Goal: Book appointment/travel/reservation

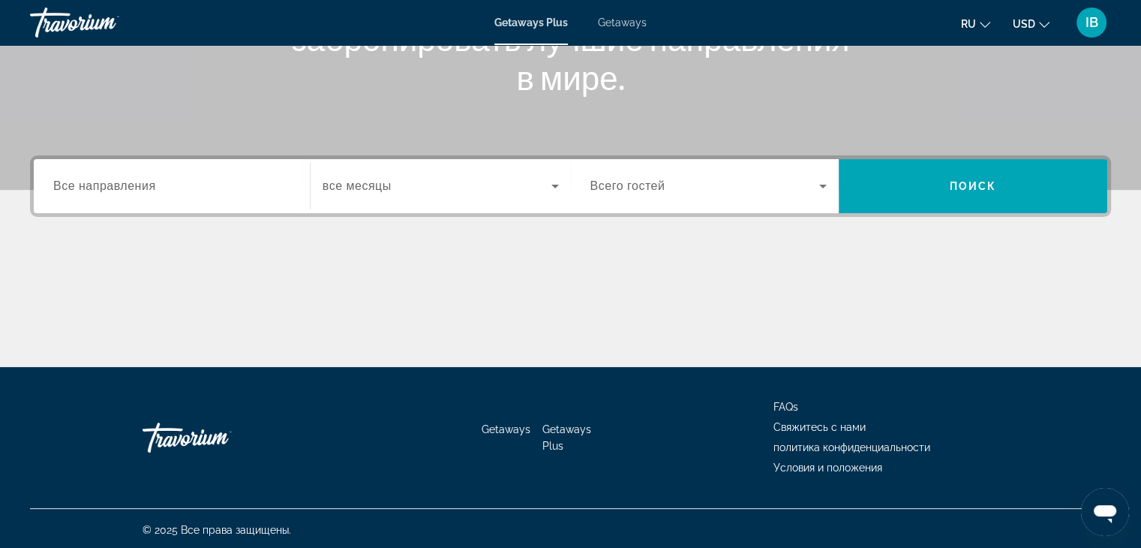
scroll to position [263, 0]
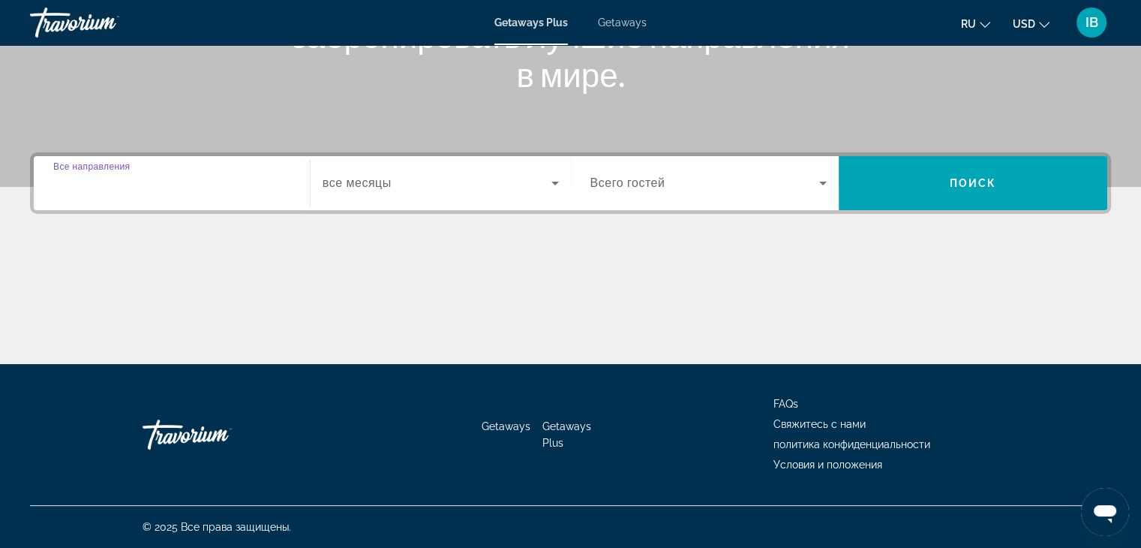
click at [172, 188] on input "Destination Все направления" at bounding box center [171, 184] width 237 height 18
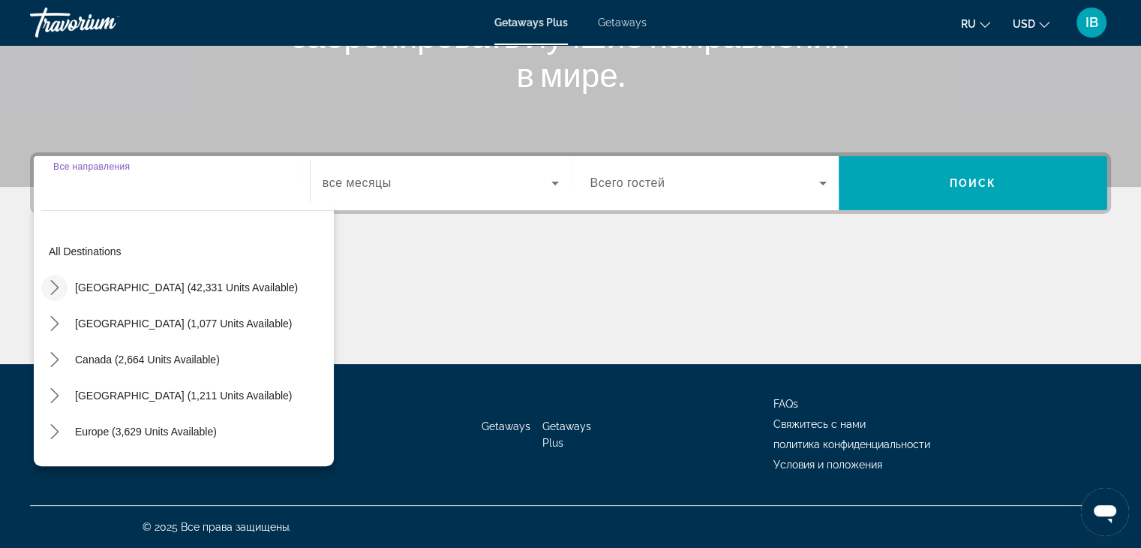
click at [50, 286] on icon "Toggle United States (42,331 units available) submenu" at bounding box center [54, 287] width 15 height 15
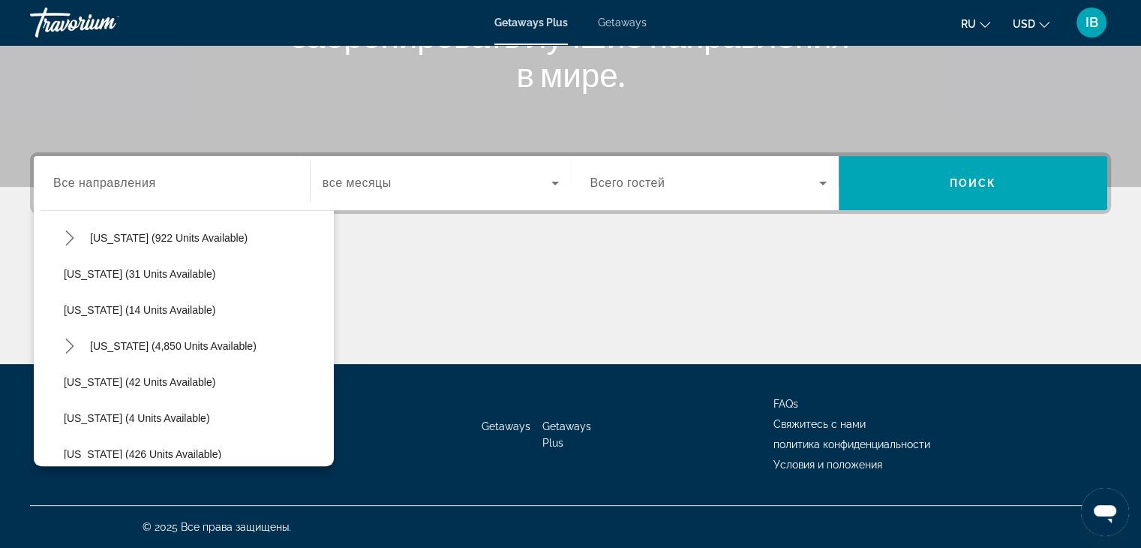
scroll to position [119, 0]
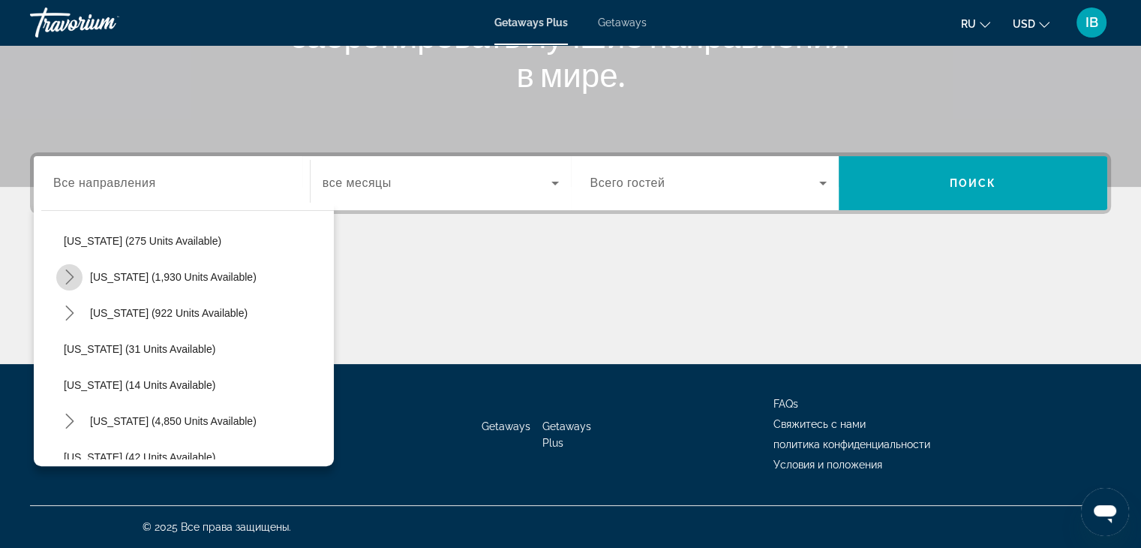
click at [69, 277] on icon "Toggle California (1,930 units available) submenu" at bounding box center [69, 276] width 15 height 15
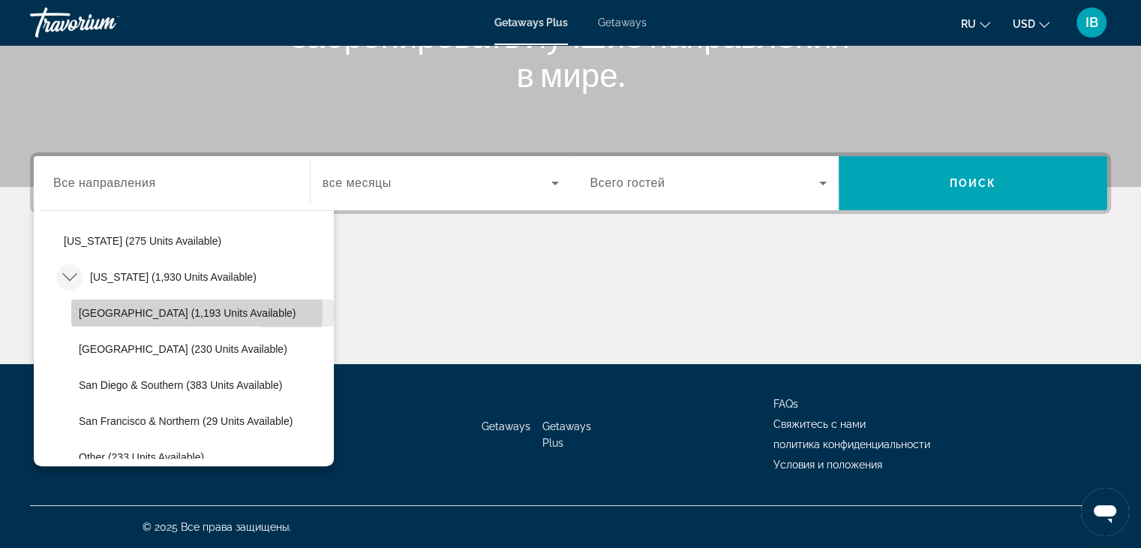
click at [101, 311] on span "[GEOGRAPHIC_DATA] (1,193 units available)" at bounding box center [187, 313] width 217 height 12
type input "**********"
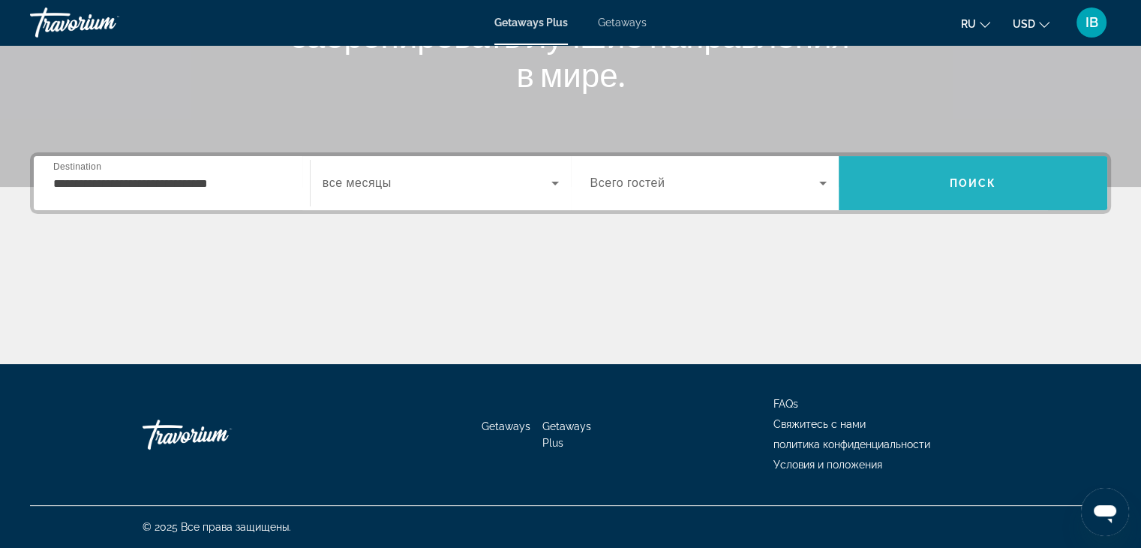
click at [888, 192] on span "Search" at bounding box center [973, 183] width 269 height 36
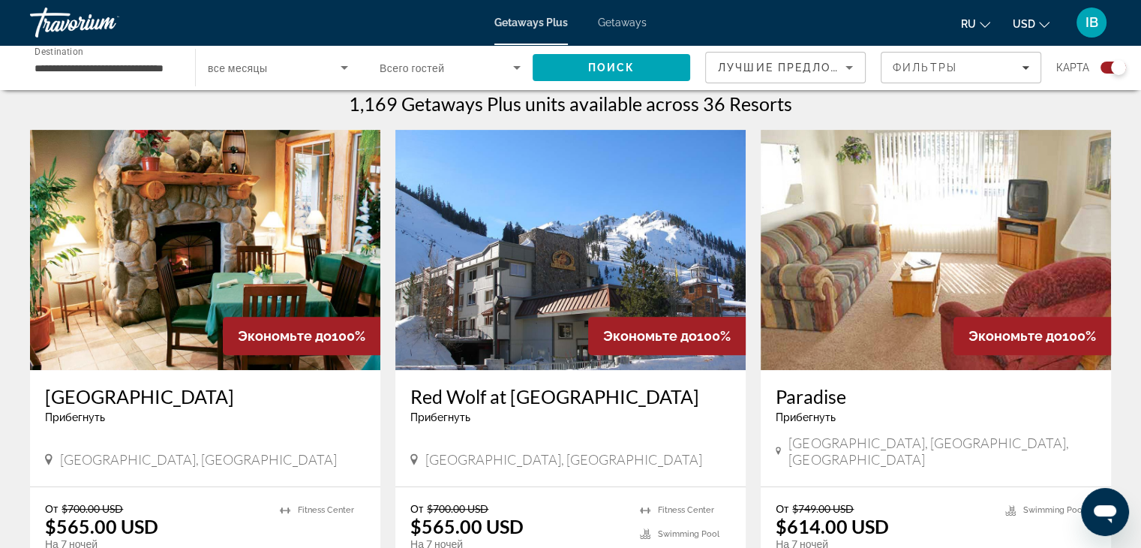
scroll to position [600, 0]
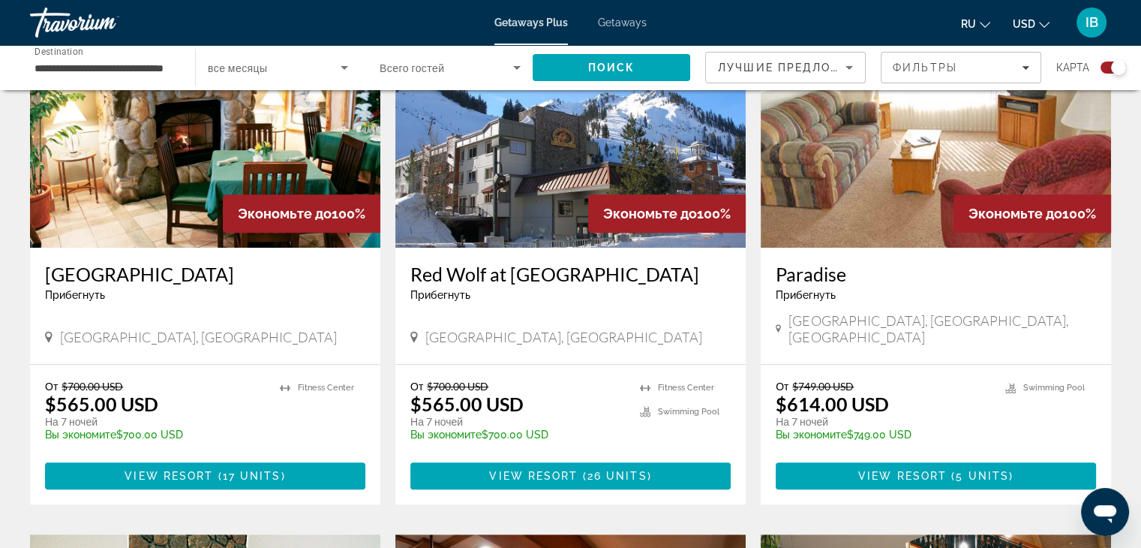
click at [152, 146] on img "Main content" at bounding box center [205, 128] width 350 height 240
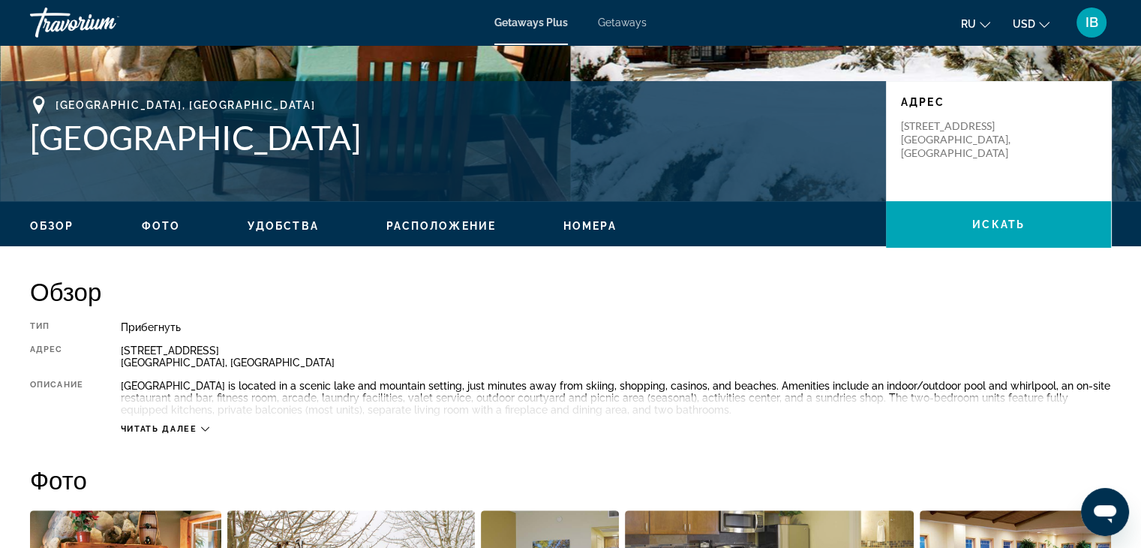
scroll to position [300, 0]
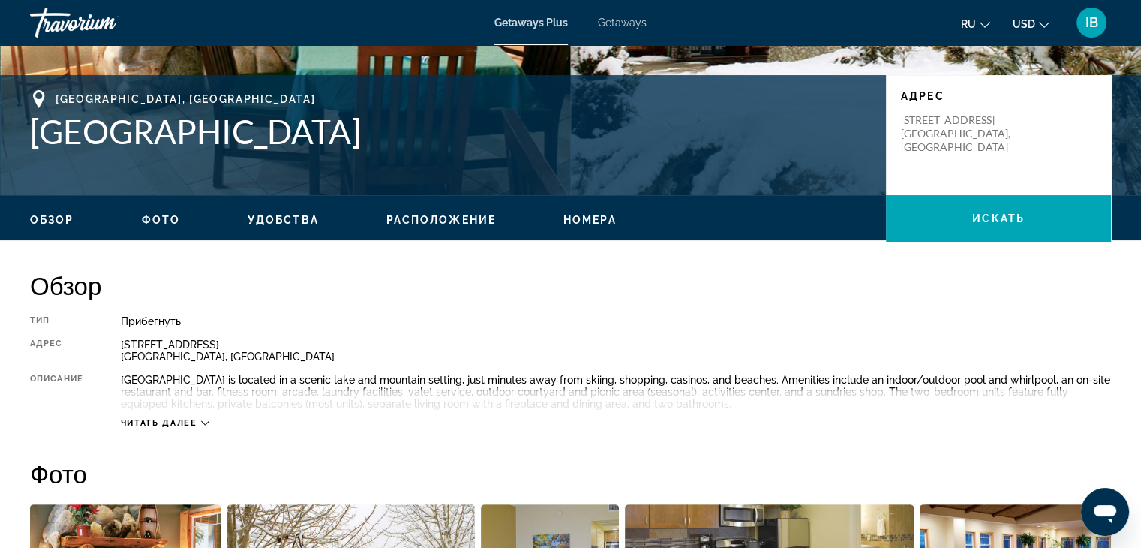
click at [180, 422] on span "Читать далее" at bounding box center [159, 423] width 77 height 10
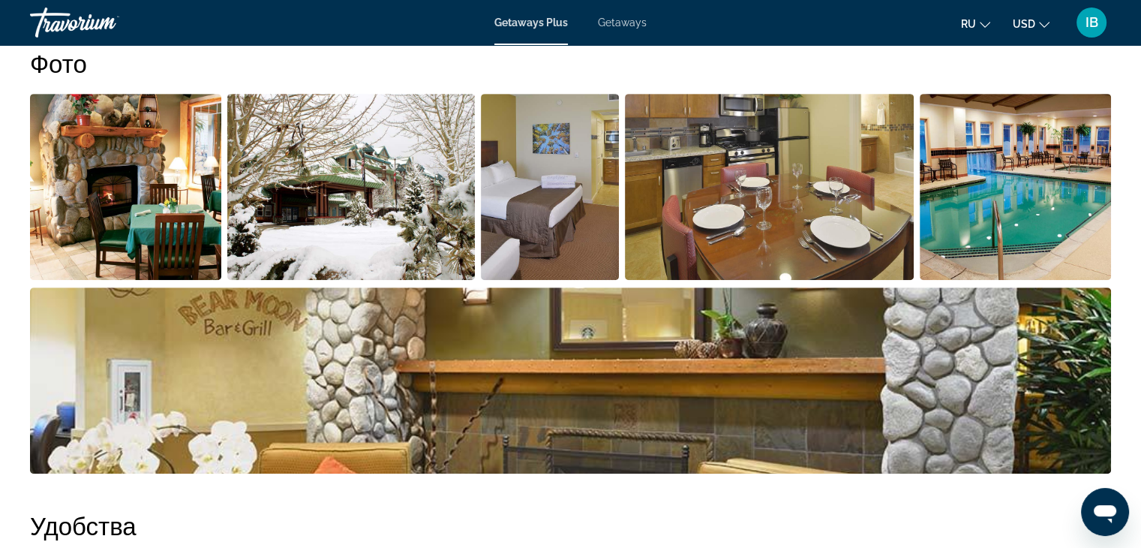
scroll to position [450, 0]
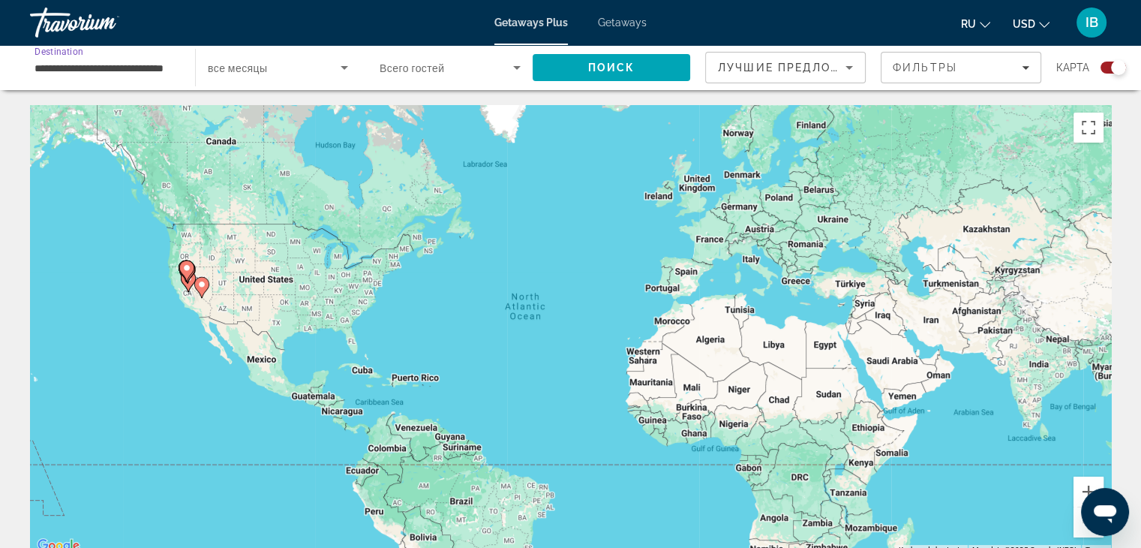
click at [87, 71] on input "**********" at bounding box center [105, 68] width 141 height 18
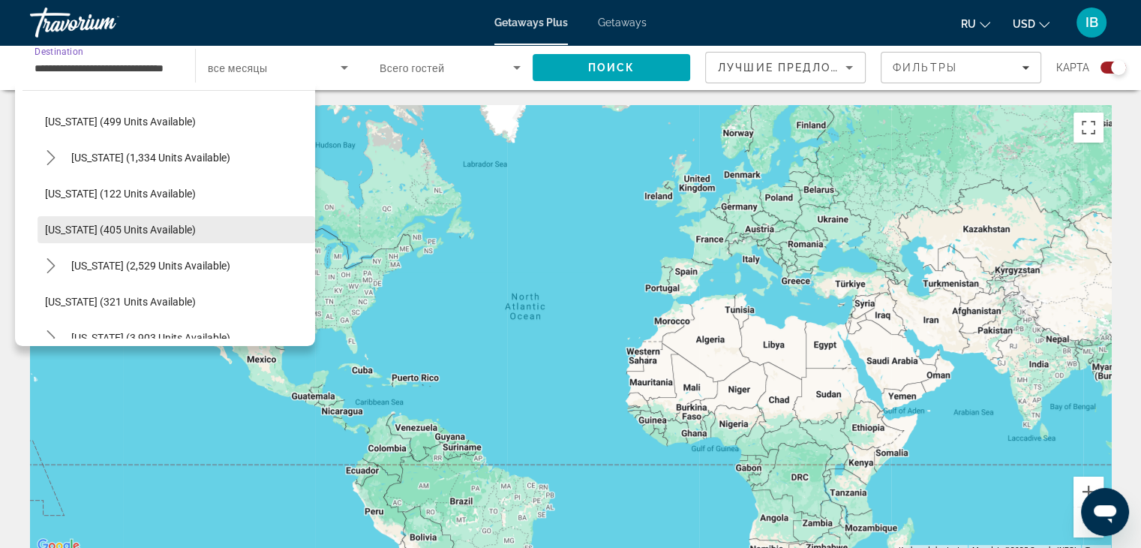
scroll to position [900, 0]
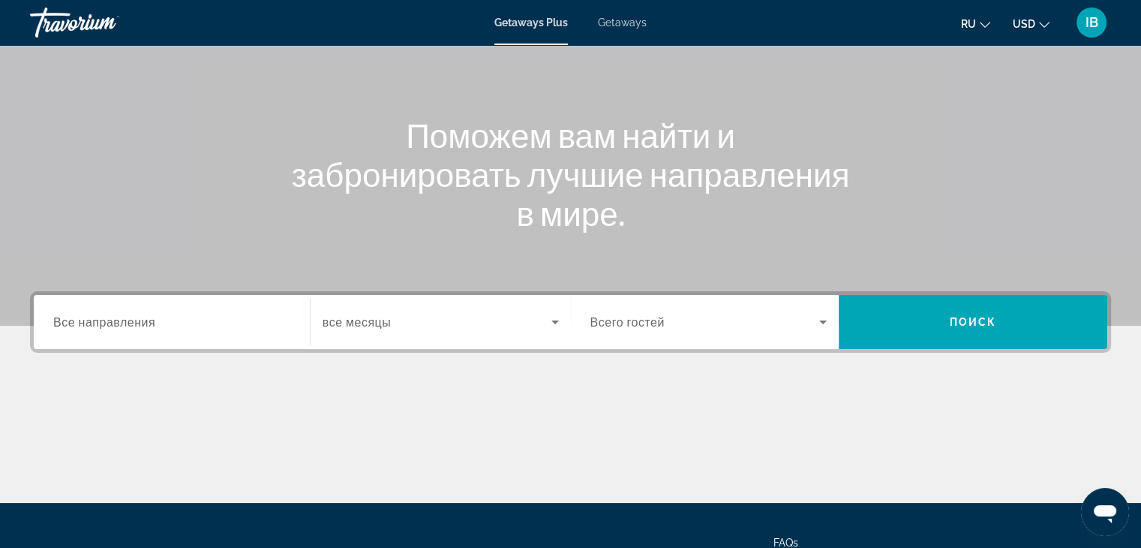
scroll to position [150, 0]
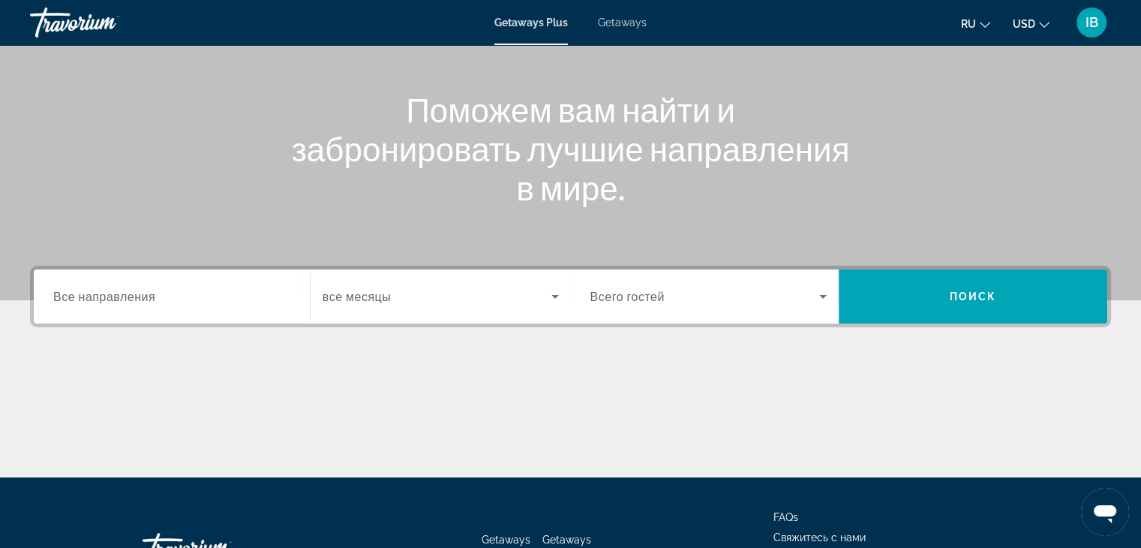
click at [169, 310] on div "Search widget" at bounding box center [171, 296] width 237 height 43
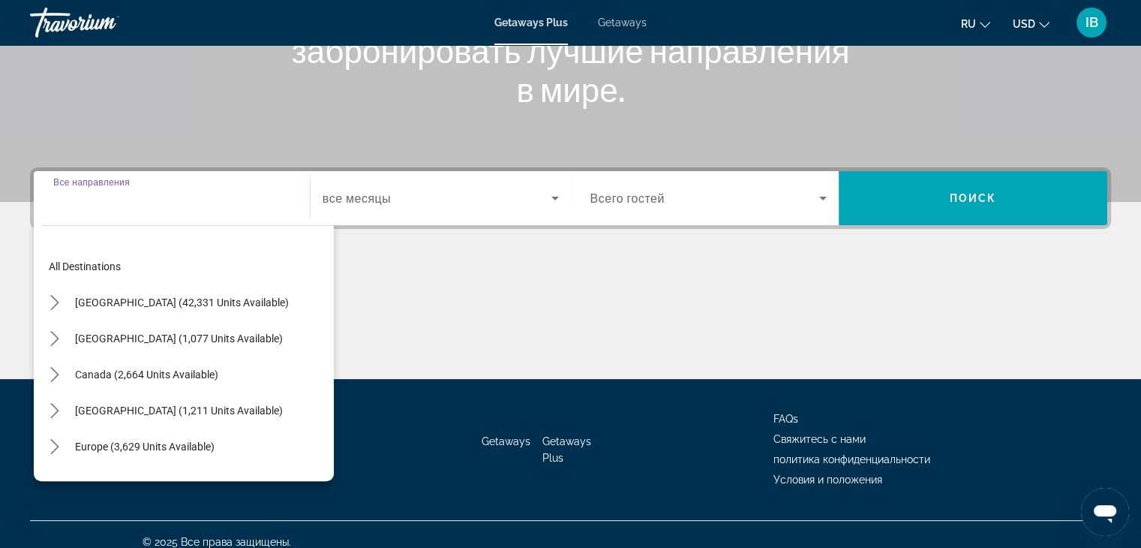
scroll to position [263, 0]
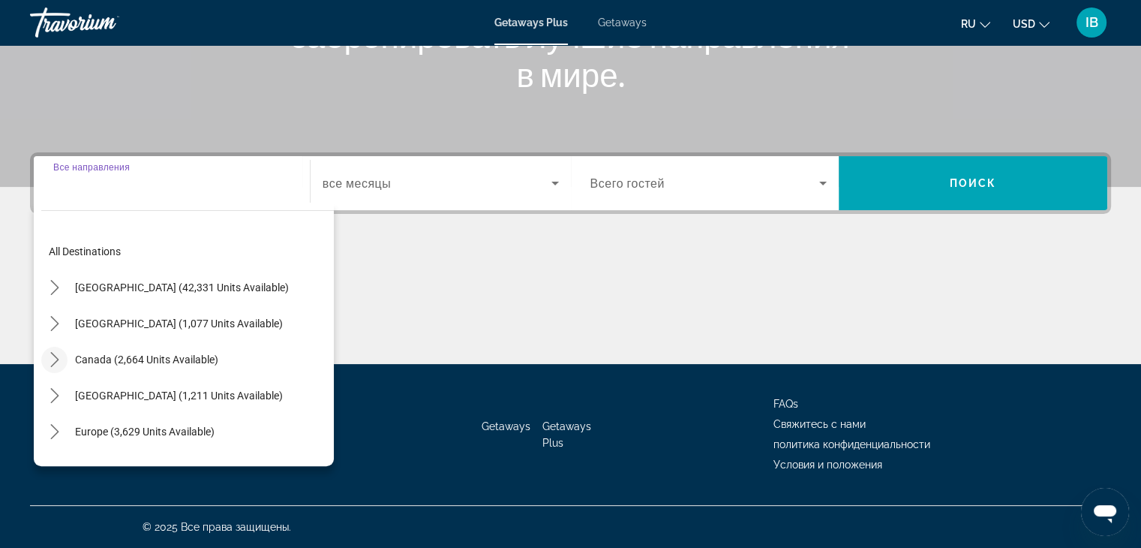
click at [53, 364] on icon "Toggle Canada (2,664 units available) submenu" at bounding box center [54, 359] width 8 height 15
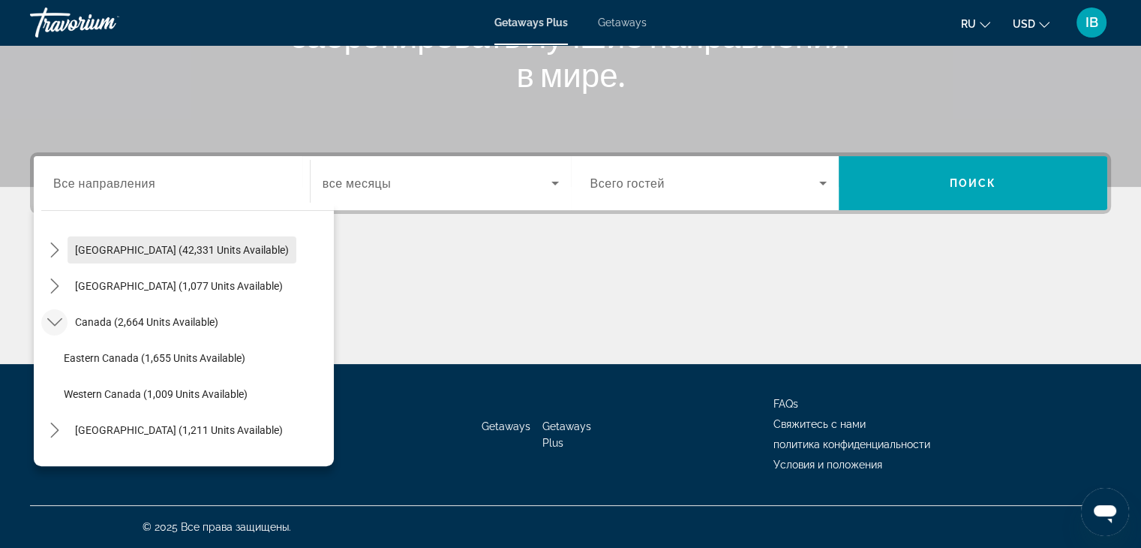
scroll to position [75, 0]
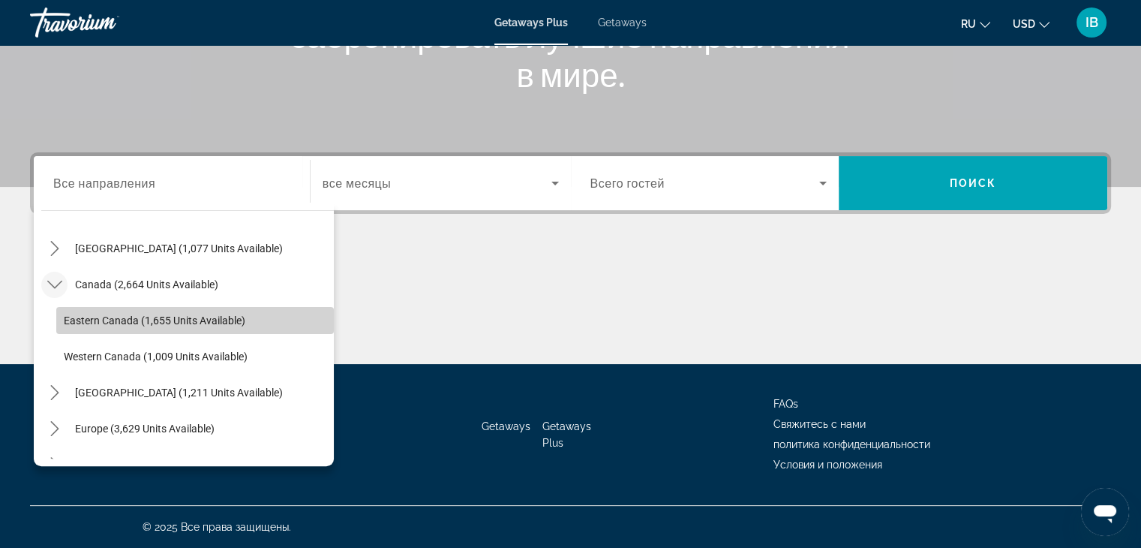
click at [196, 326] on span "Select destination: Eastern Canada (1,655 units available)" at bounding box center [195, 320] width 278 height 36
type input "**********"
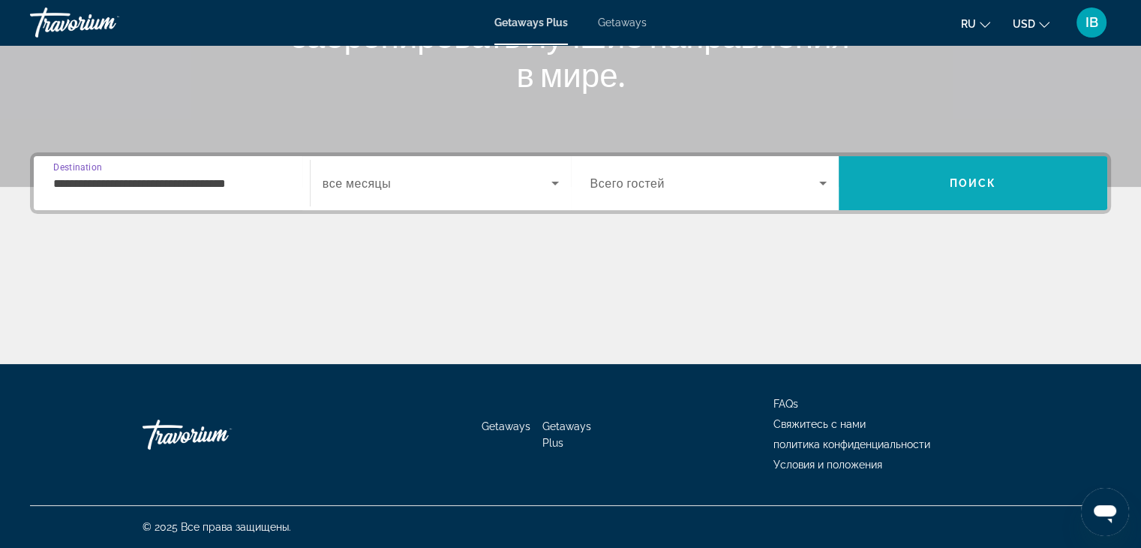
click at [1010, 166] on span "Search" at bounding box center [973, 183] width 269 height 36
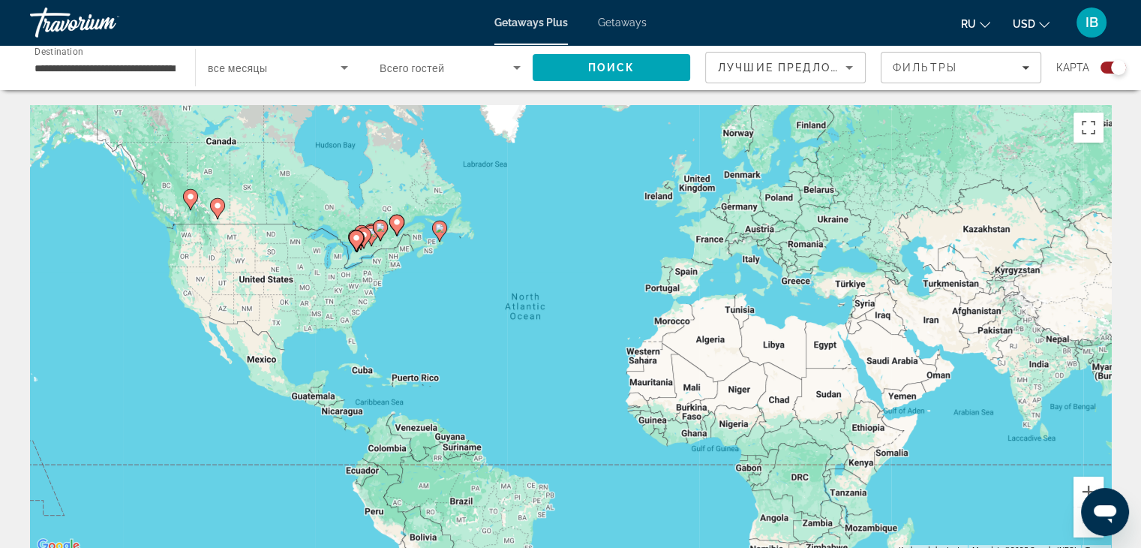
click at [188, 200] on image "Main content" at bounding box center [190, 196] width 9 height 9
type input "**********"
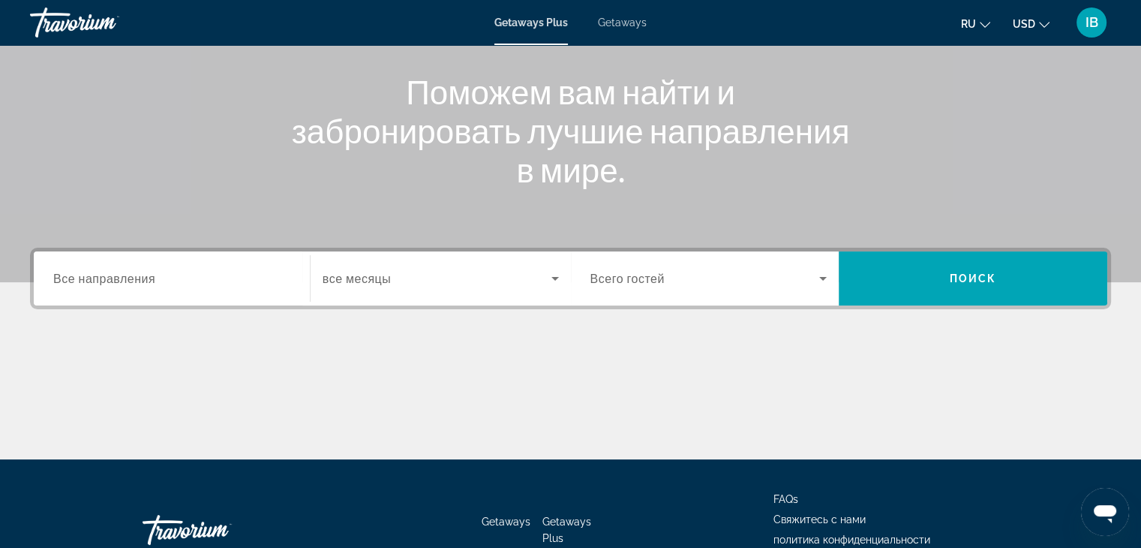
scroll to position [263, 0]
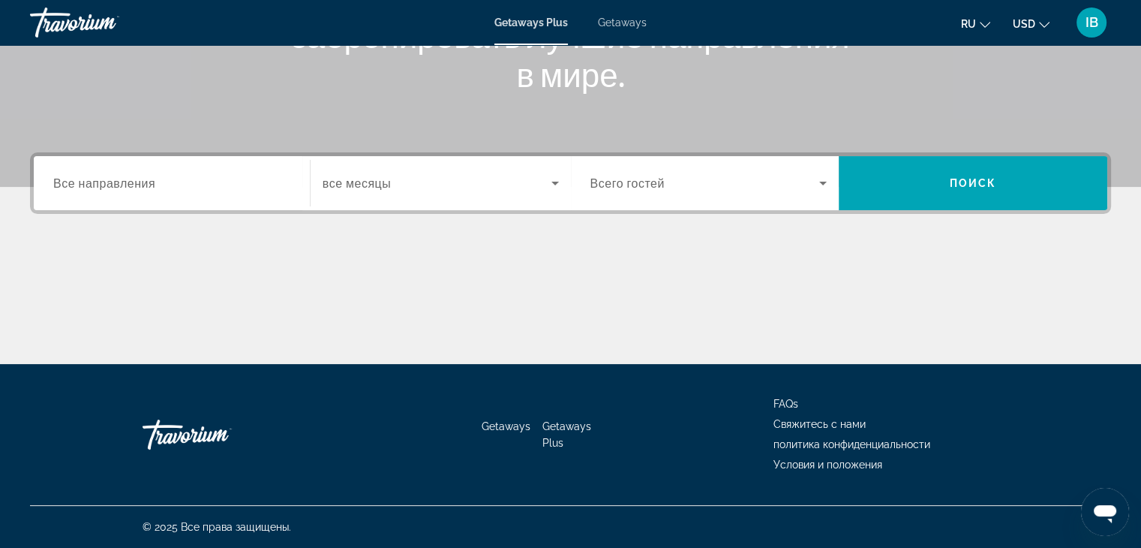
click at [198, 194] on div "Search widget" at bounding box center [171, 183] width 237 height 43
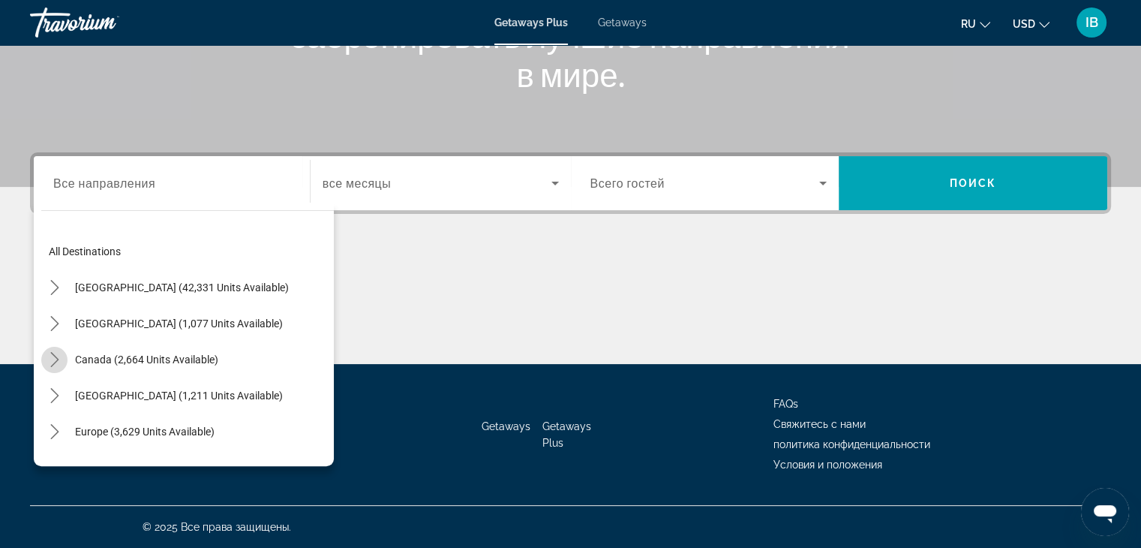
click at [53, 359] on icon "Toggle Canada (2,664 units available) submenu" at bounding box center [54, 359] width 15 height 15
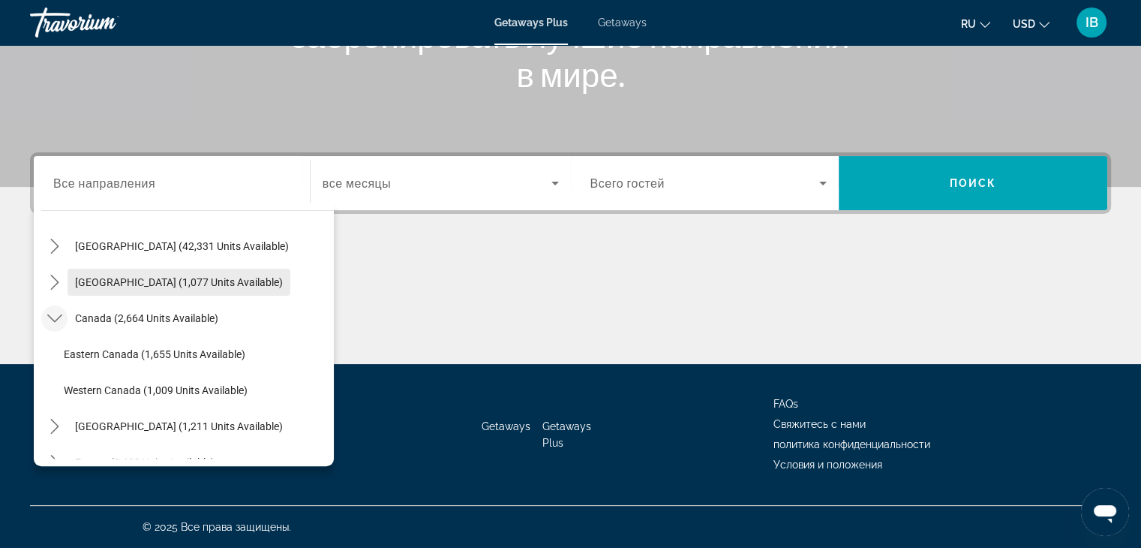
scroll to position [75, 0]
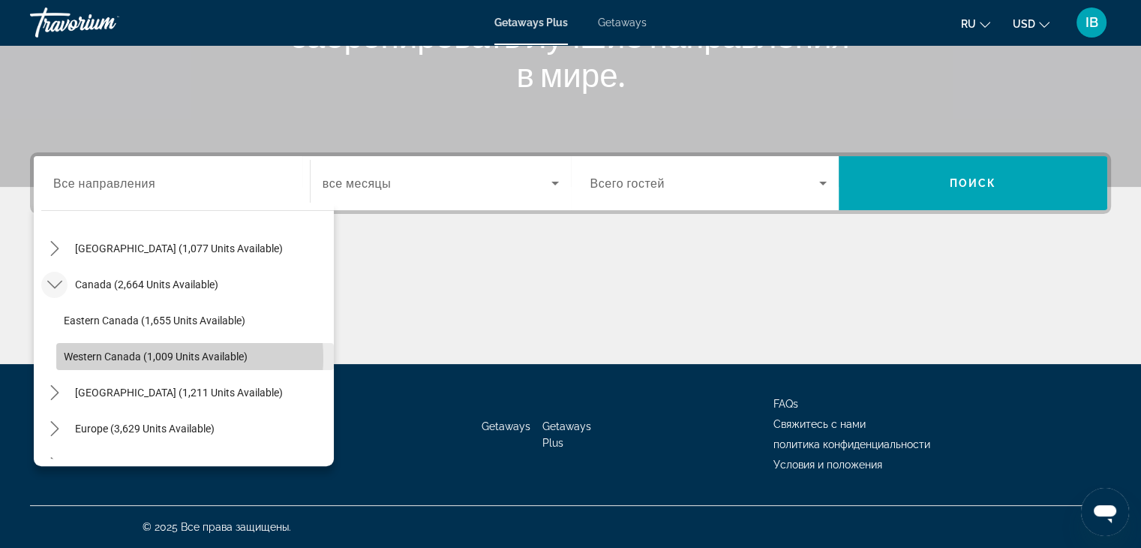
click at [162, 357] on span "Western Canada (1,009 units available)" at bounding box center [156, 356] width 184 height 12
type input "**********"
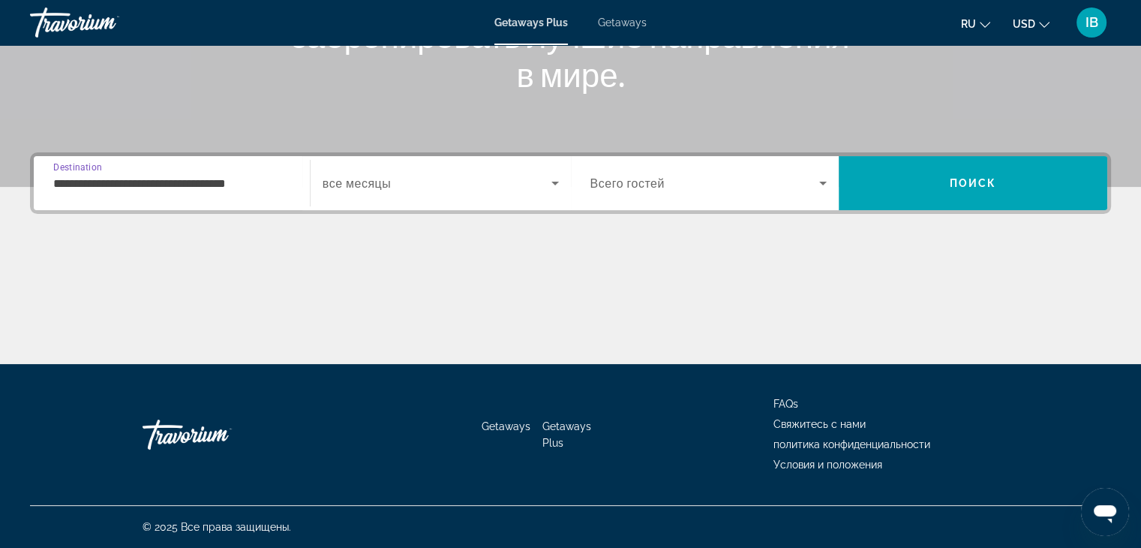
click at [413, 192] on div "Search widget" at bounding box center [441, 183] width 236 height 42
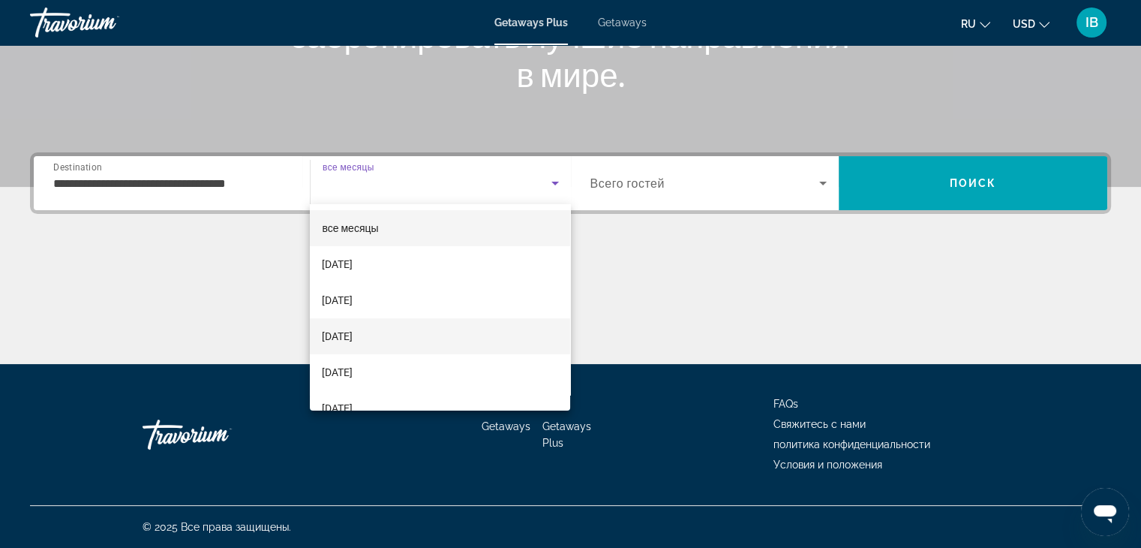
click at [411, 341] on mat-option "[DATE]" at bounding box center [440, 336] width 260 height 36
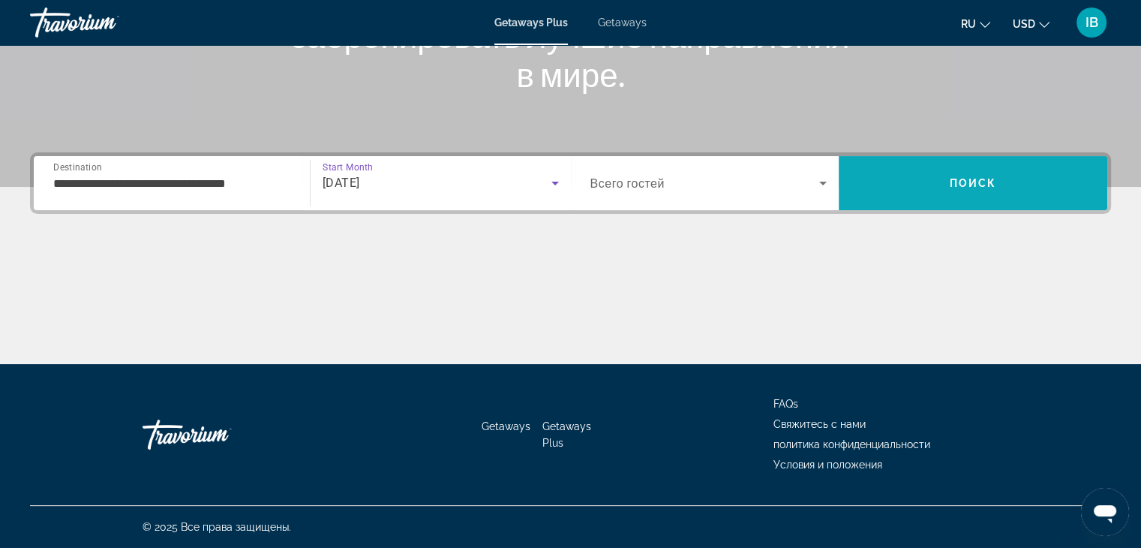
click at [994, 191] on span "Search" at bounding box center [973, 183] width 269 height 36
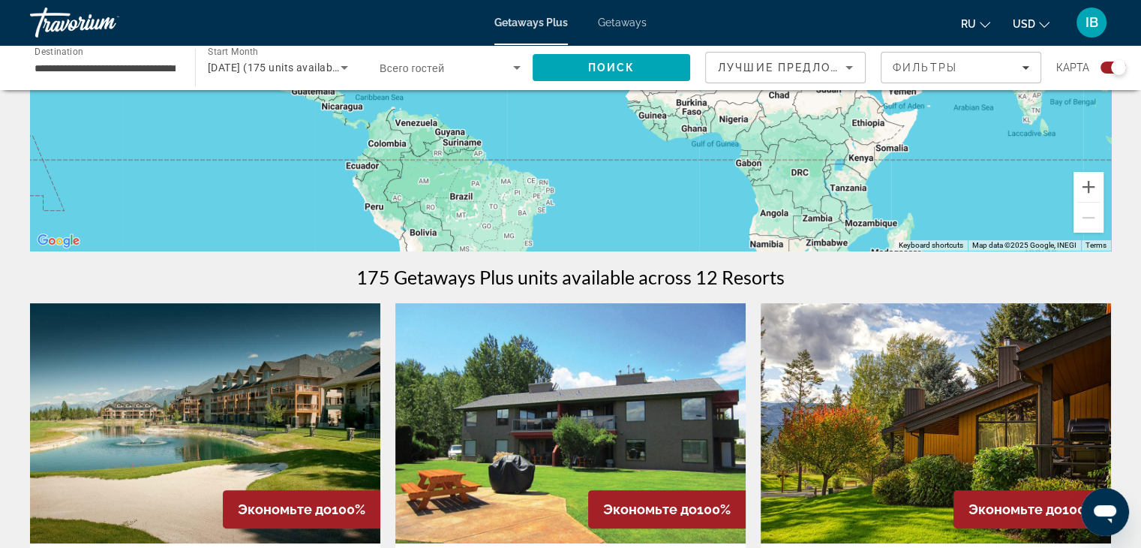
scroll to position [300, 0]
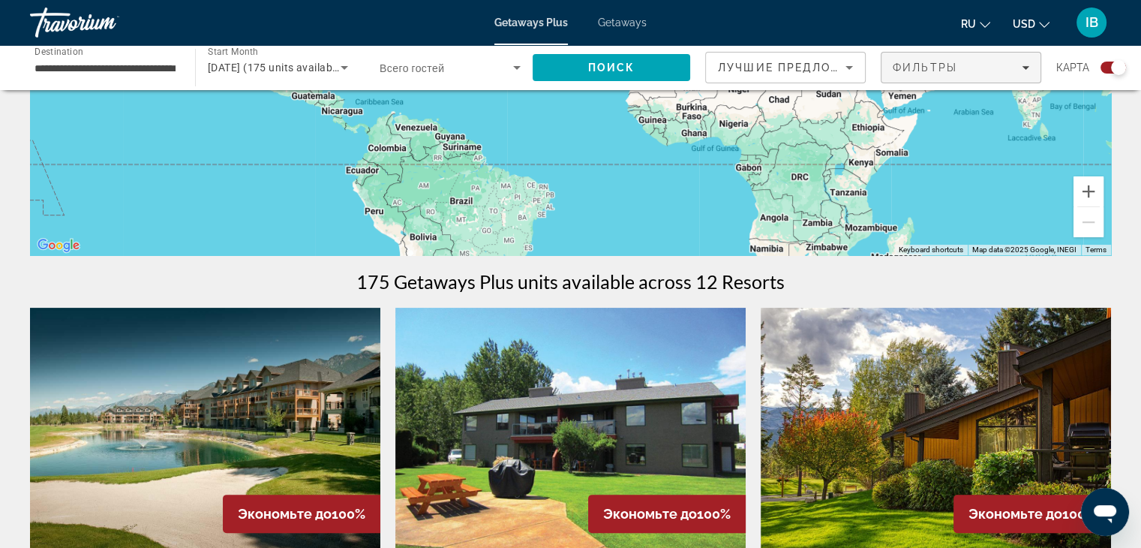
click at [929, 68] on span "Фильтры" at bounding box center [925, 68] width 65 height 12
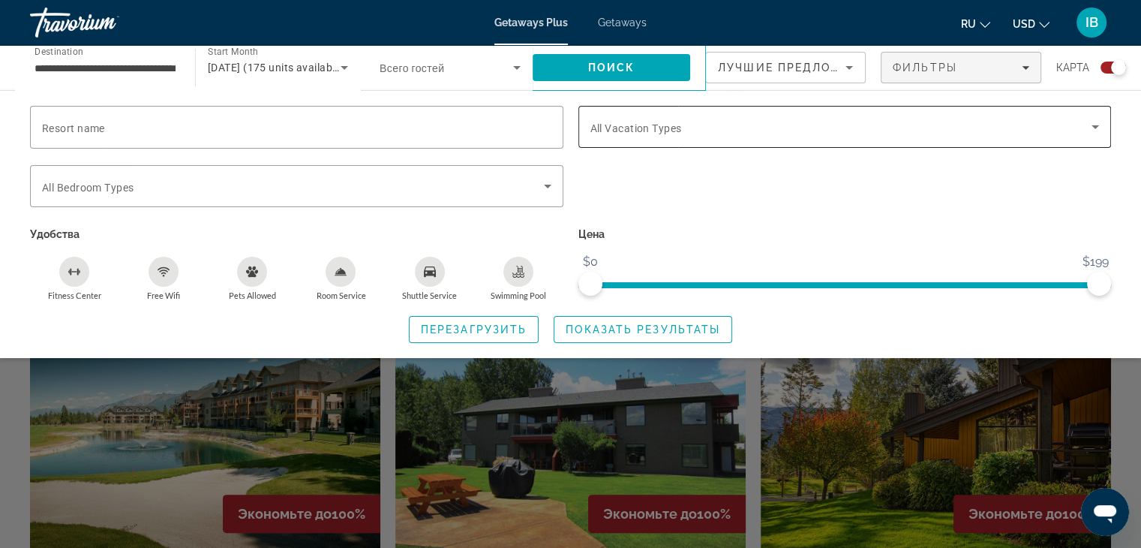
click at [923, 127] on span "Search widget" at bounding box center [841, 127] width 502 height 18
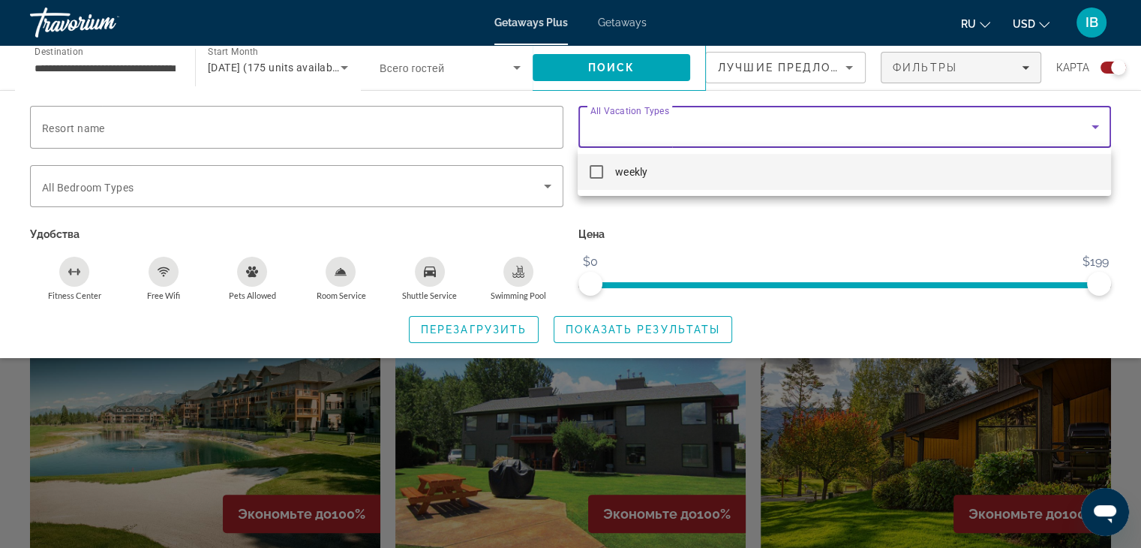
click at [923, 127] on div at bounding box center [570, 274] width 1141 height 548
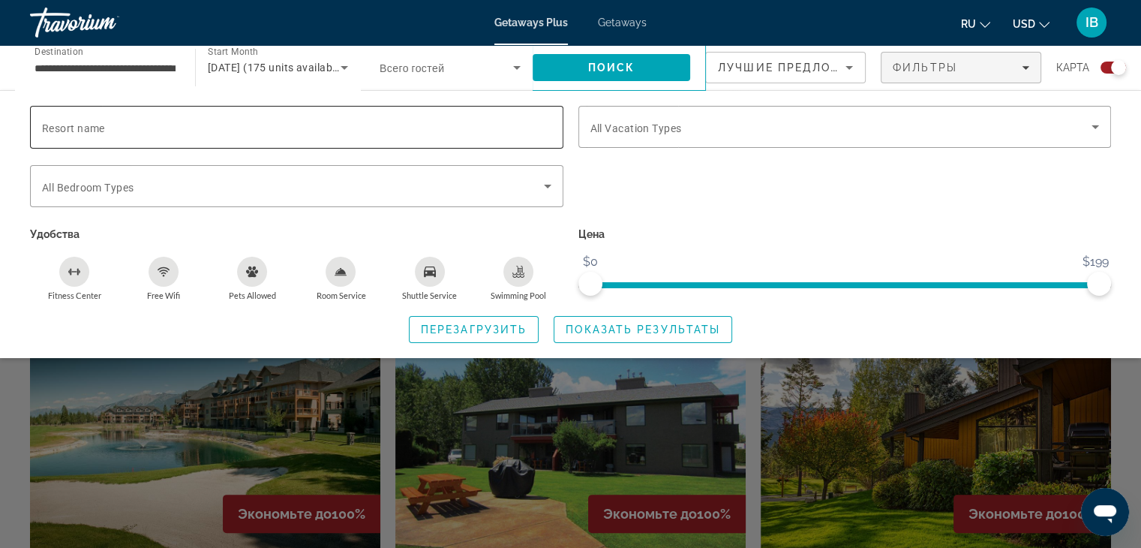
click at [164, 131] on input "Resort name" at bounding box center [296, 128] width 509 height 18
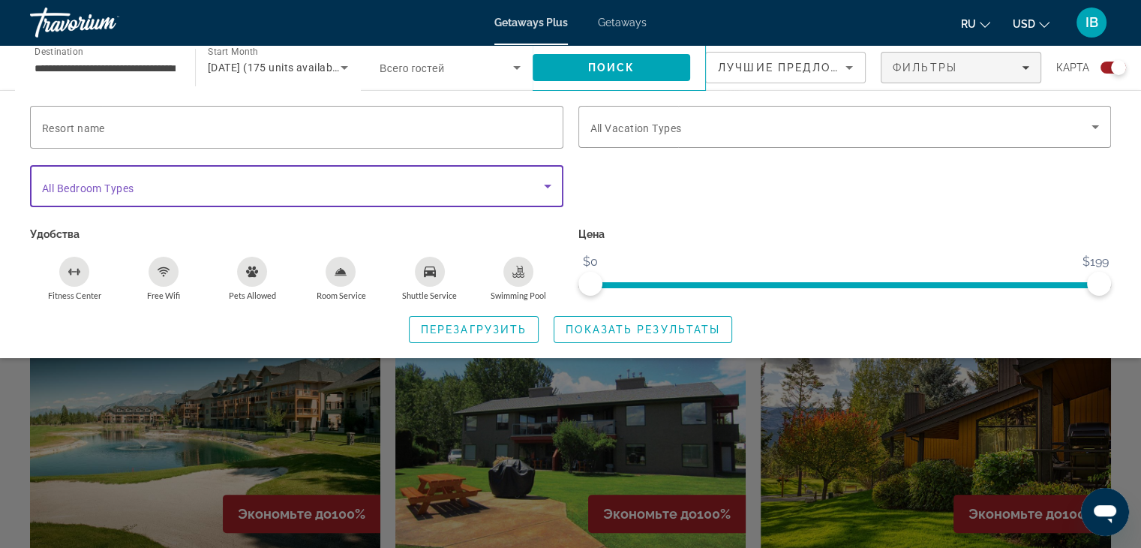
click at [188, 182] on span "Search widget" at bounding box center [293, 186] width 502 height 18
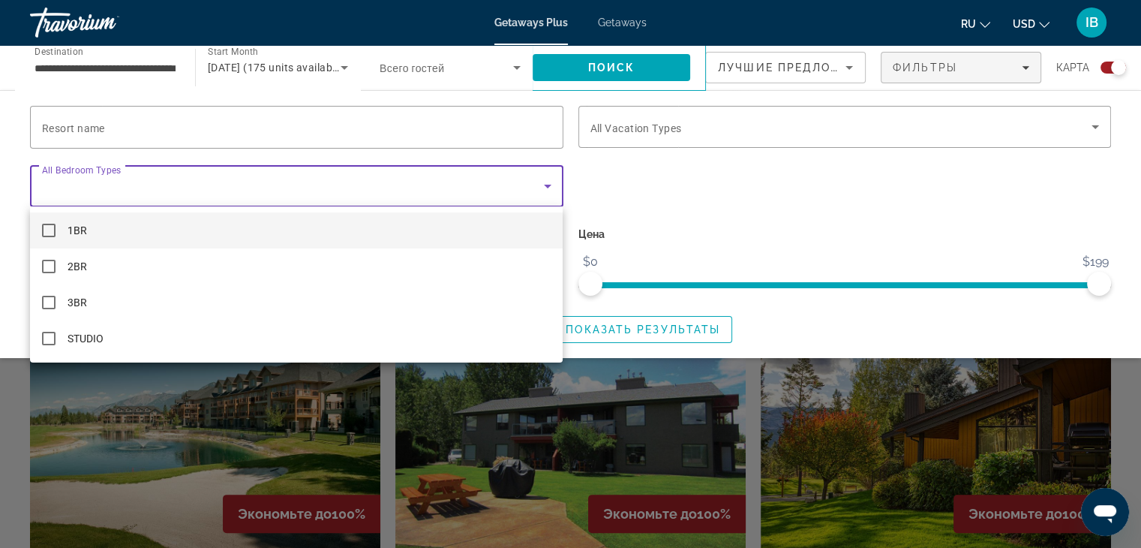
click at [188, 182] on div at bounding box center [570, 274] width 1141 height 548
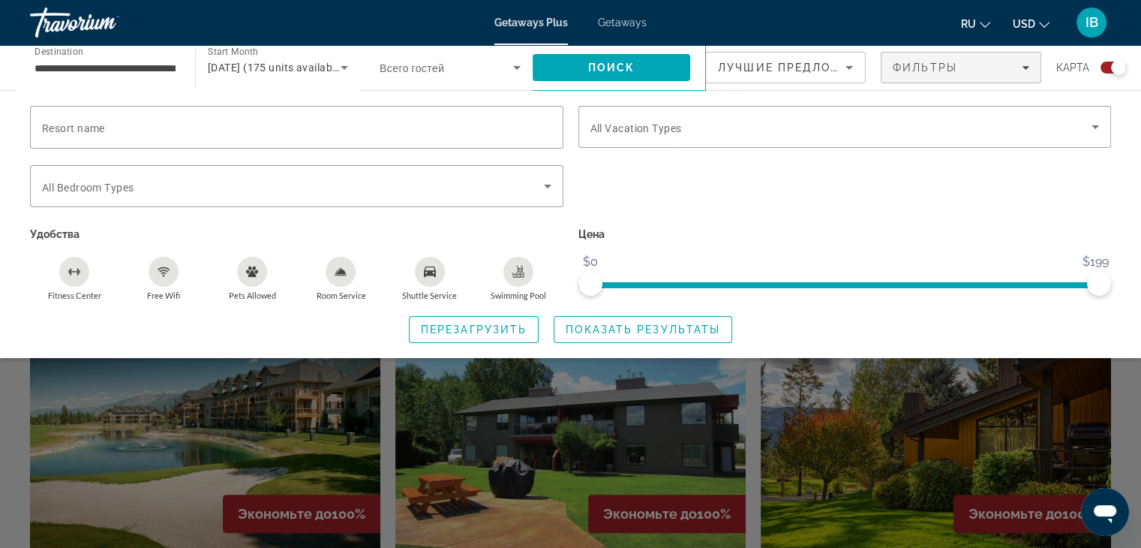
click at [303, 34] on div "Getaways Plus Getaways ru English Español Français Italiano Português русский U…" at bounding box center [570, 22] width 1141 height 39
click at [1122, 410] on div "Search widget" at bounding box center [570, 386] width 1141 height 323
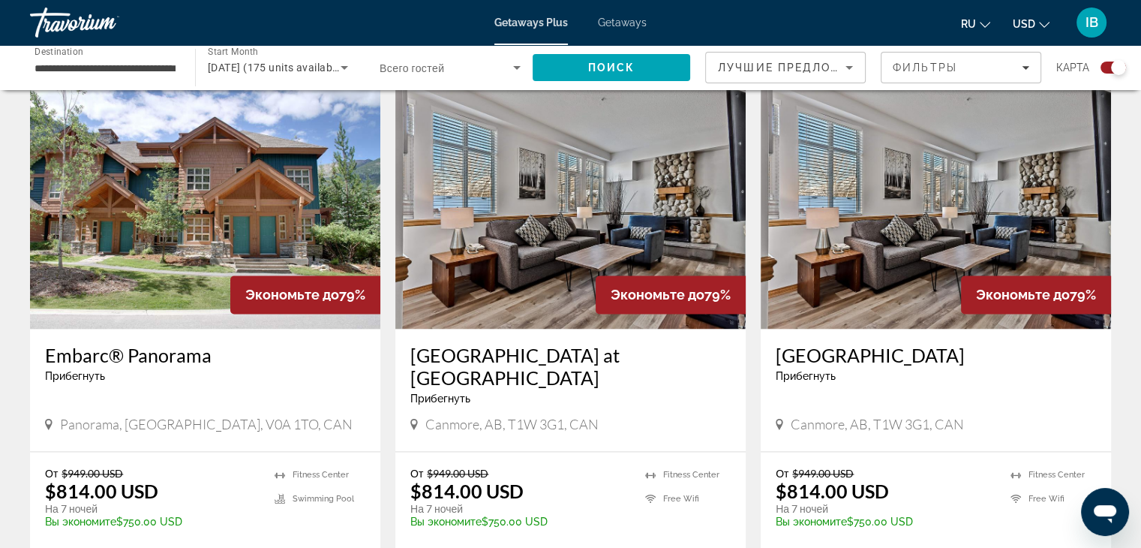
scroll to position [2175, 0]
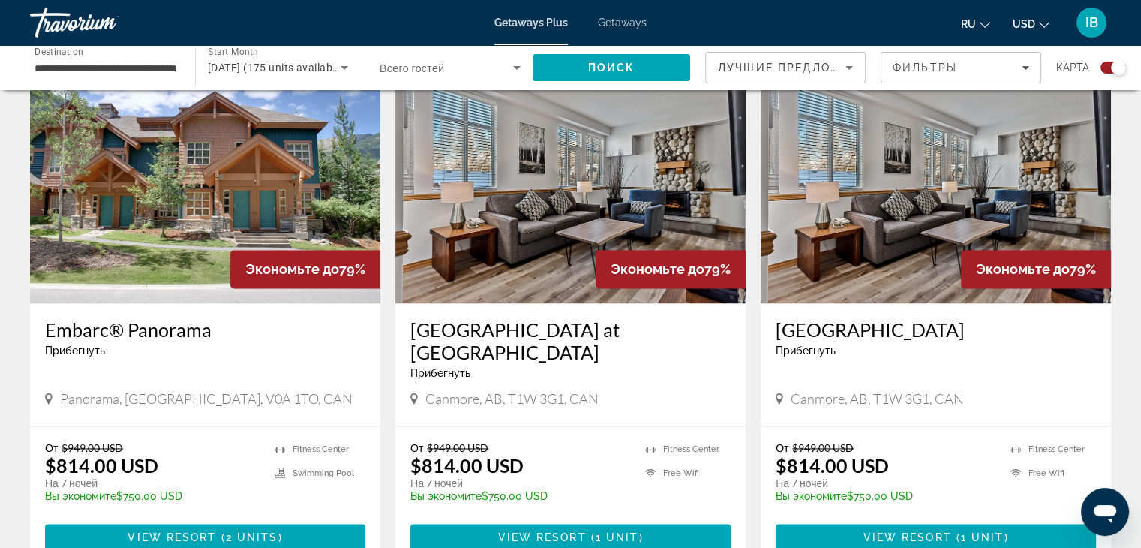
click at [536, 173] on img "Main content" at bounding box center [570, 183] width 350 height 240
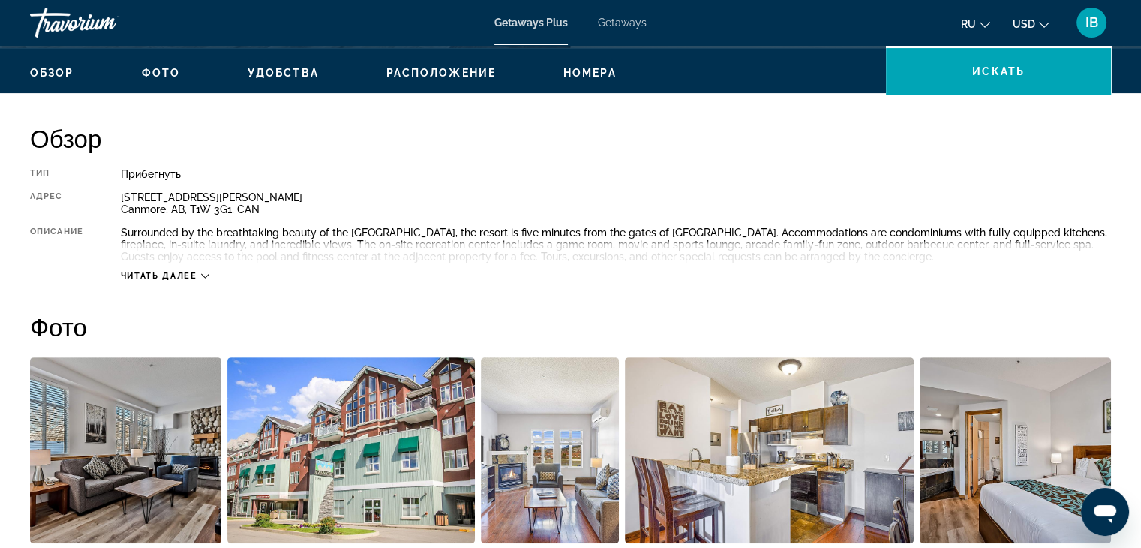
scroll to position [450, 0]
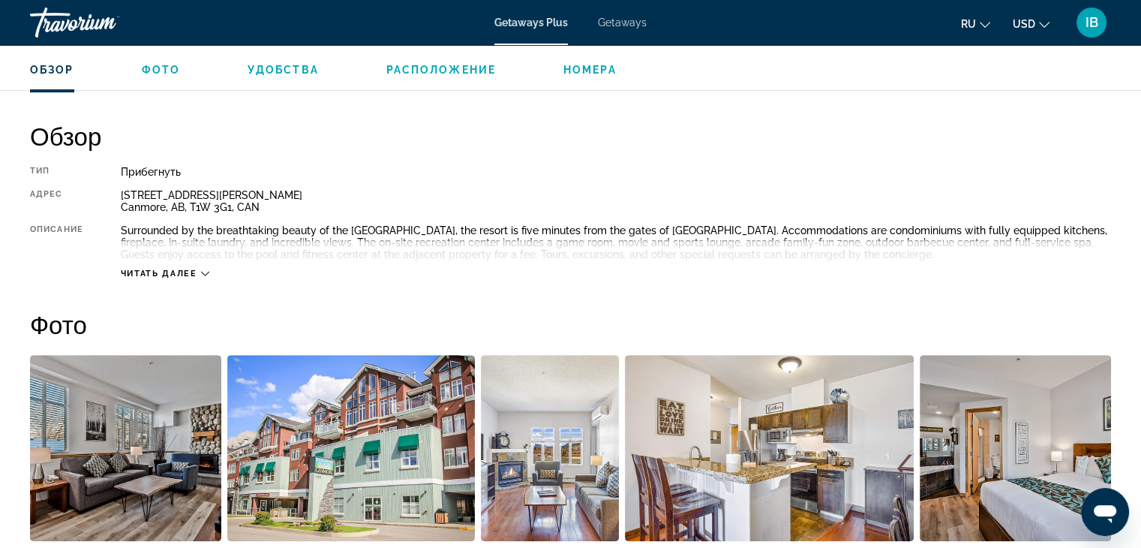
click at [152, 270] on span "Читать далее" at bounding box center [159, 274] width 77 height 10
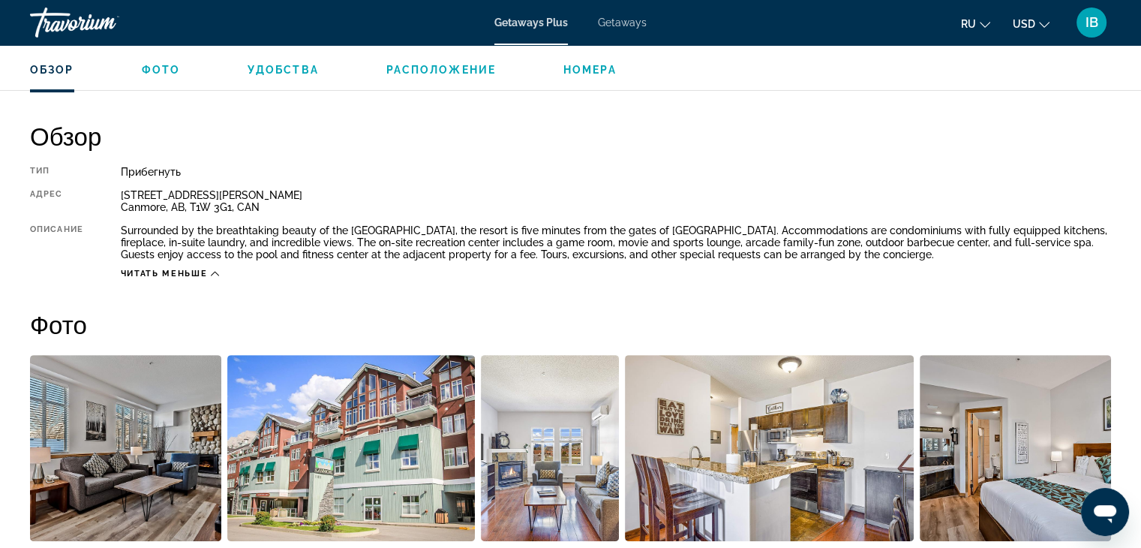
click at [198, 275] on span "Читать меньше" at bounding box center [164, 274] width 86 height 10
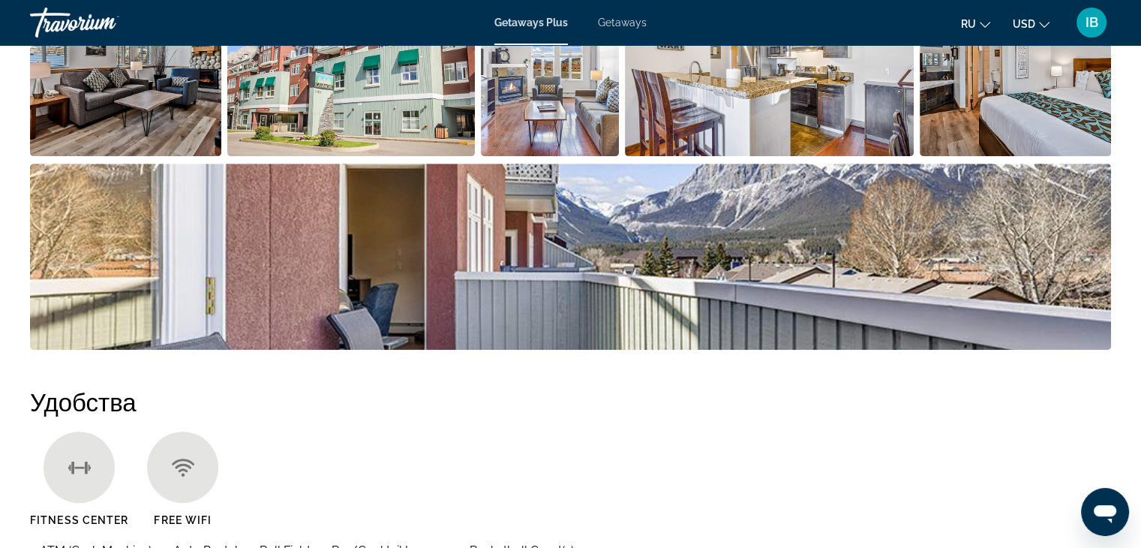
scroll to position [613, 0]
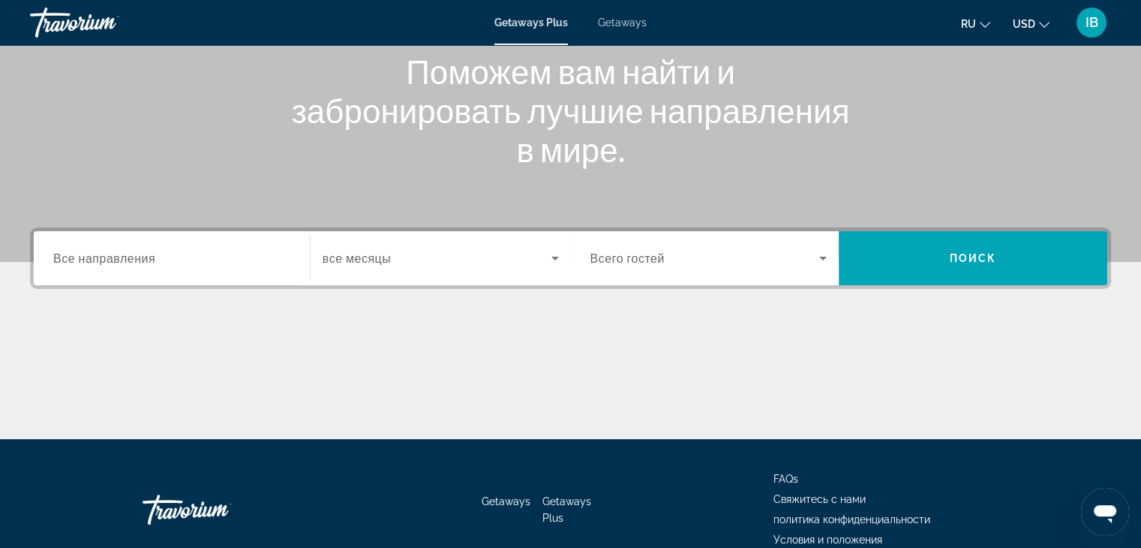
click at [194, 262] on input "Destination Все направления" at bounding box center [171, 259] width 237 height 18
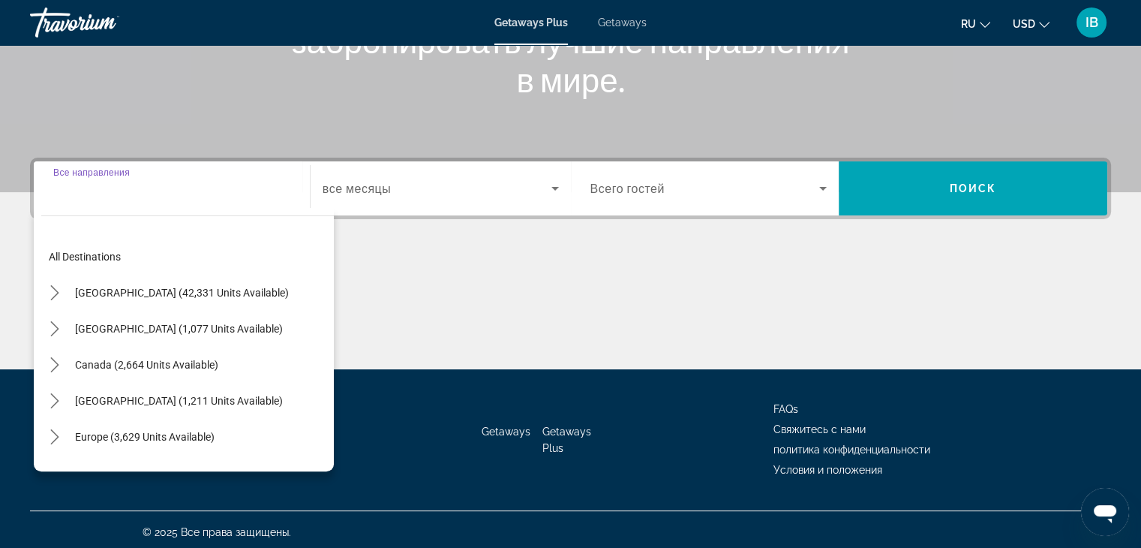
scroll to position [263, 0]
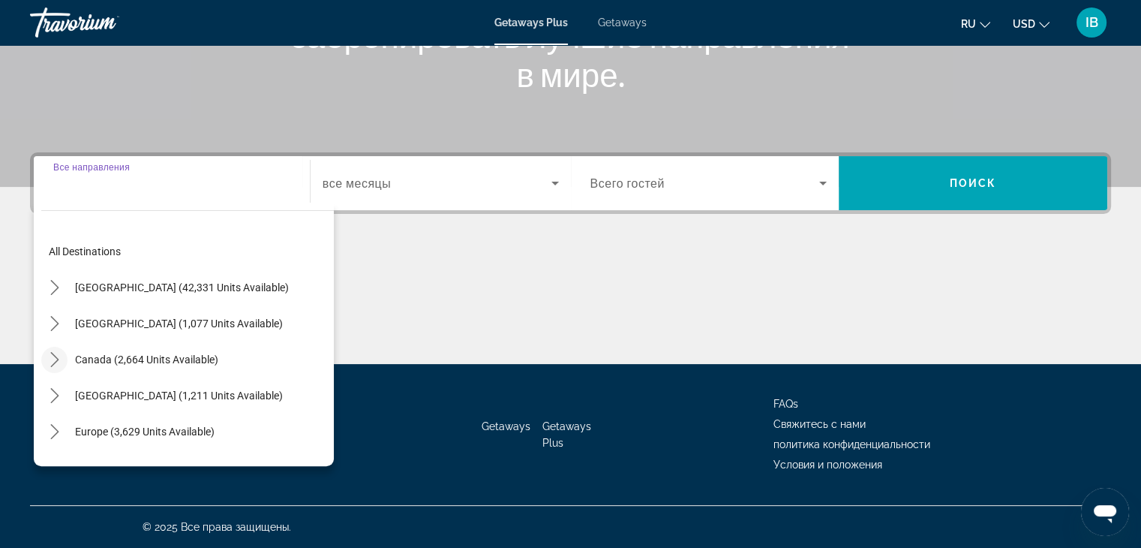
click at [51, 358] on icon "Toggle Canada (2,664 units available) submenu" at bounding box center [54, 359] width 15 height 15
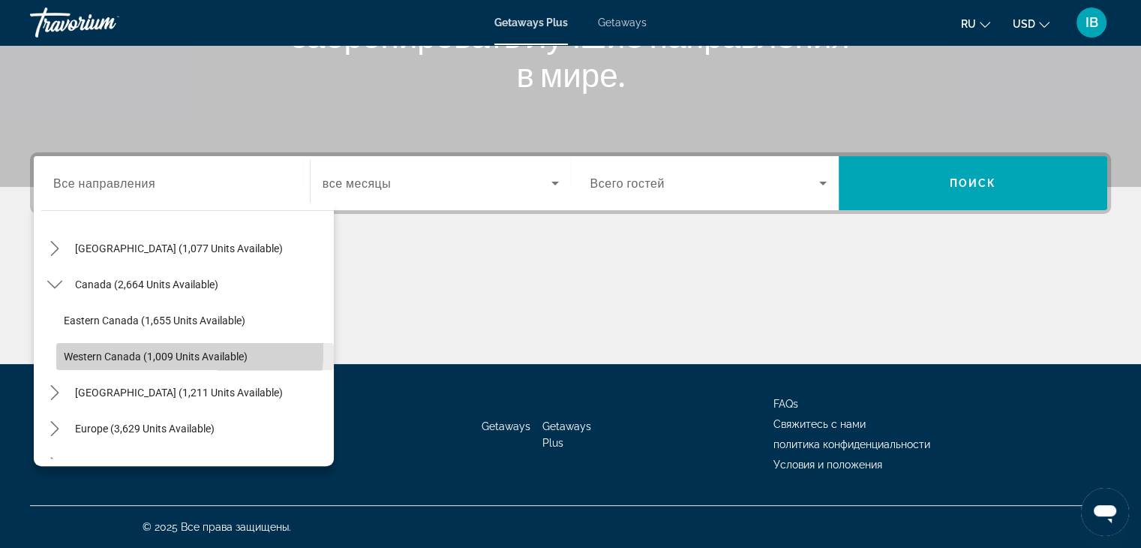
click at [80, 350] on span "Western Canada (1,009 units available)" at bounding box center [156, 356] width 184 height 12
type input "**********"
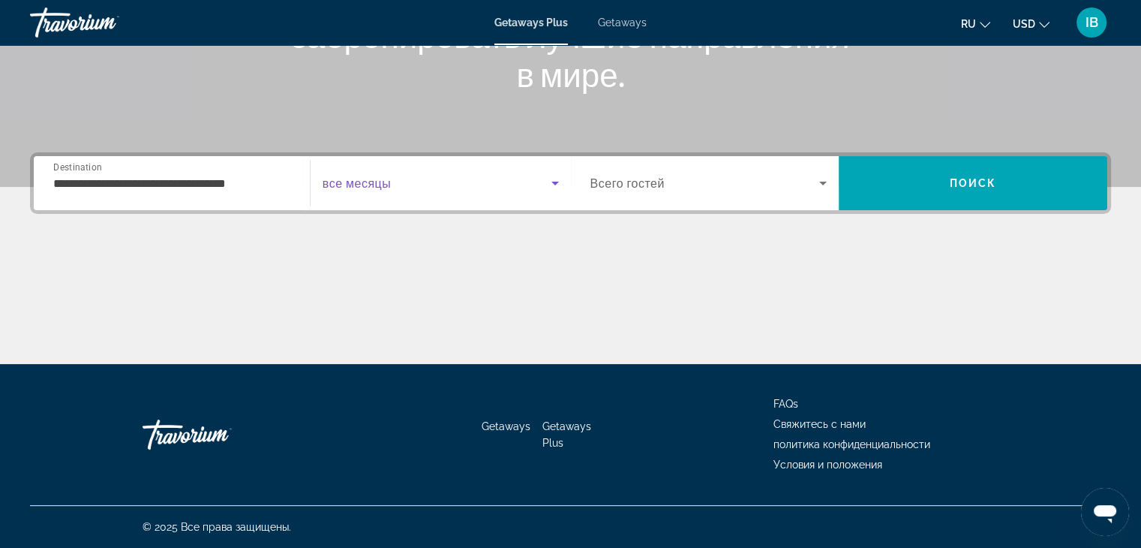
click at [550, 182] on icon "Search widget" at bounding box center [555, 183] width 18 height 18
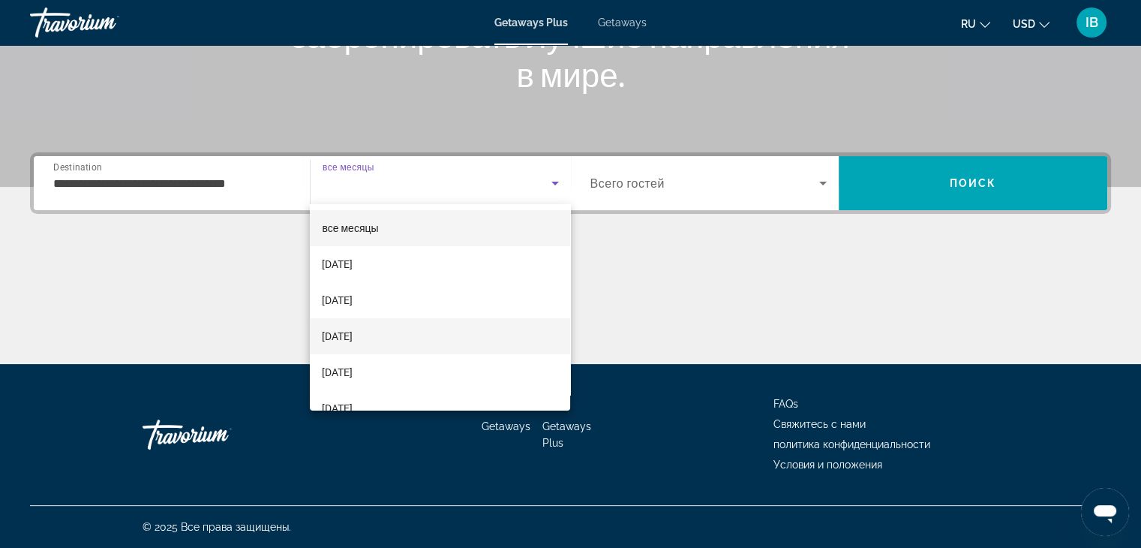
click at [443, 322] on mat-option "[DATE]" at bounding box center [440, 336] width 260 height 36
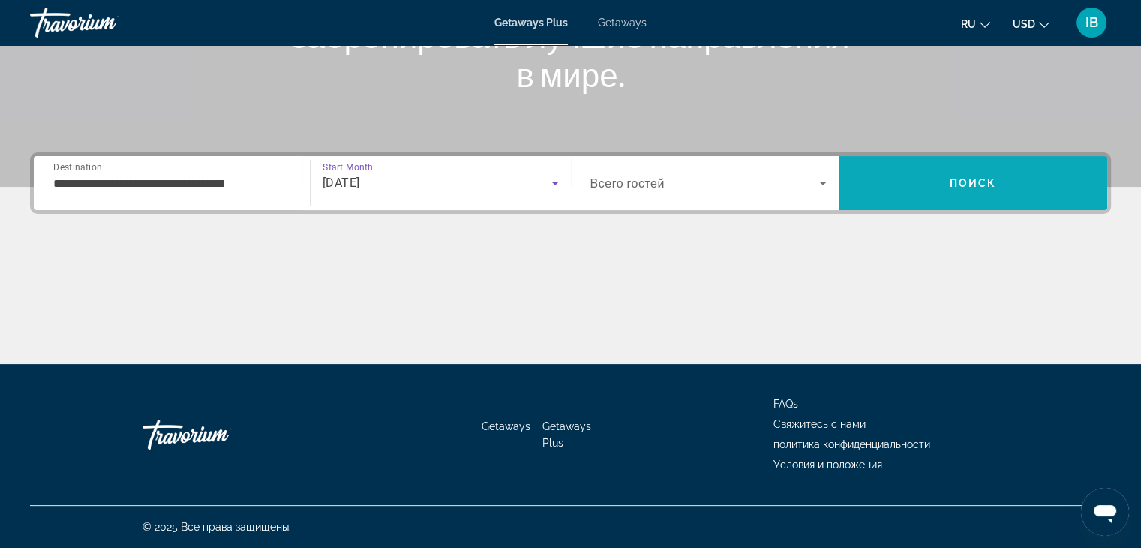
click at [932, 182] on span "Search" at bounding box center [973, 183] width 269 height 36
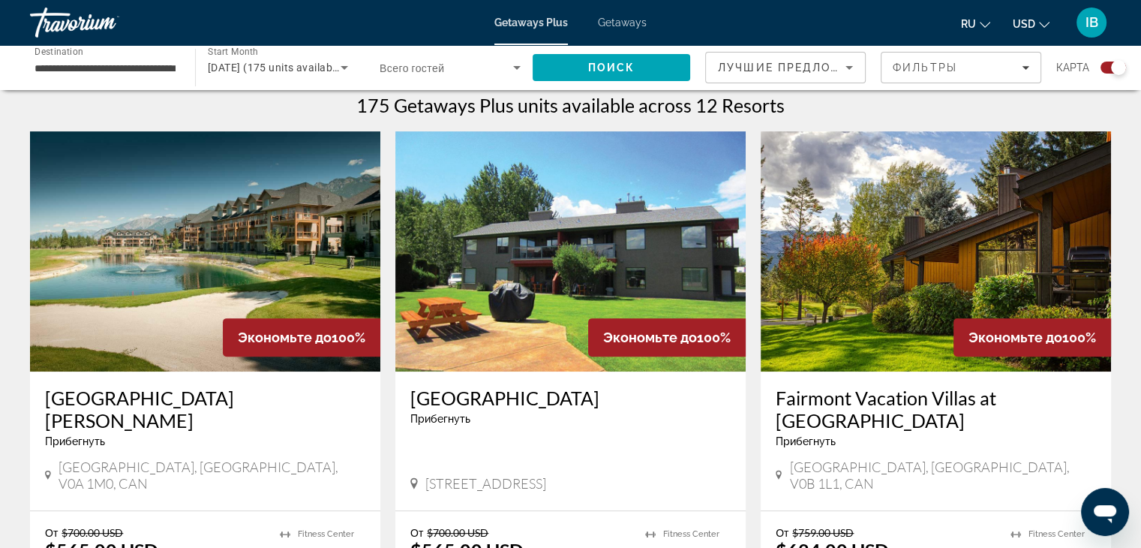
scroll to position [675, 0]
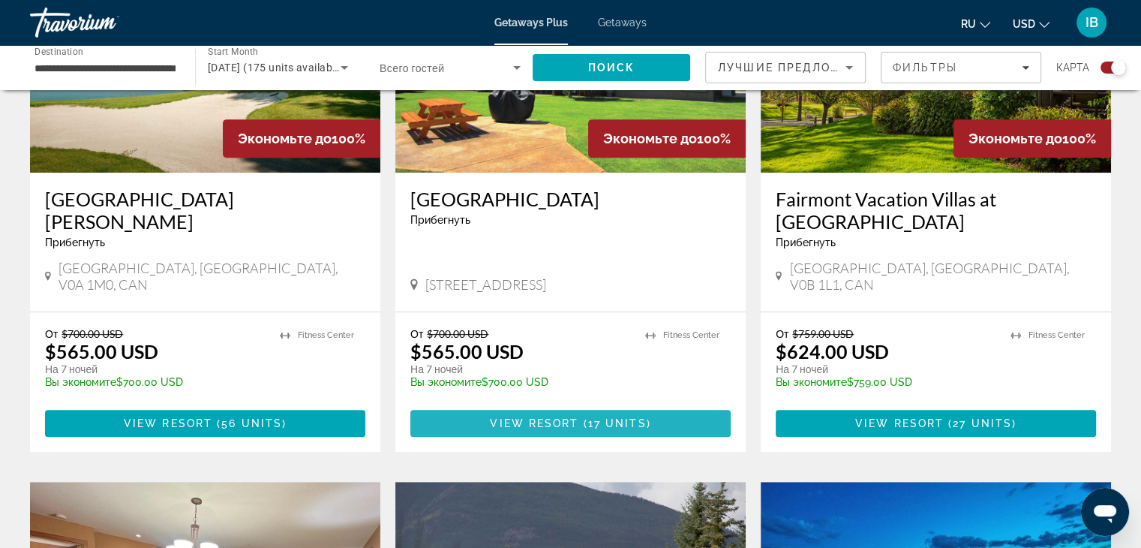
click at [560, 417] on span "View Resort" at bounding box center [534, 423] width 89 height 12
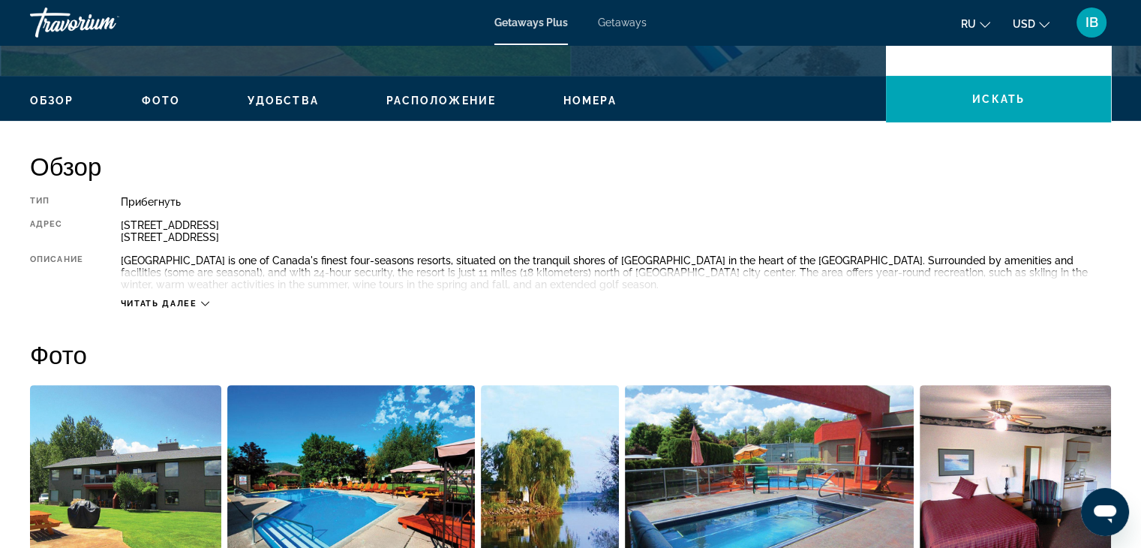
scroll to position [450, 0]
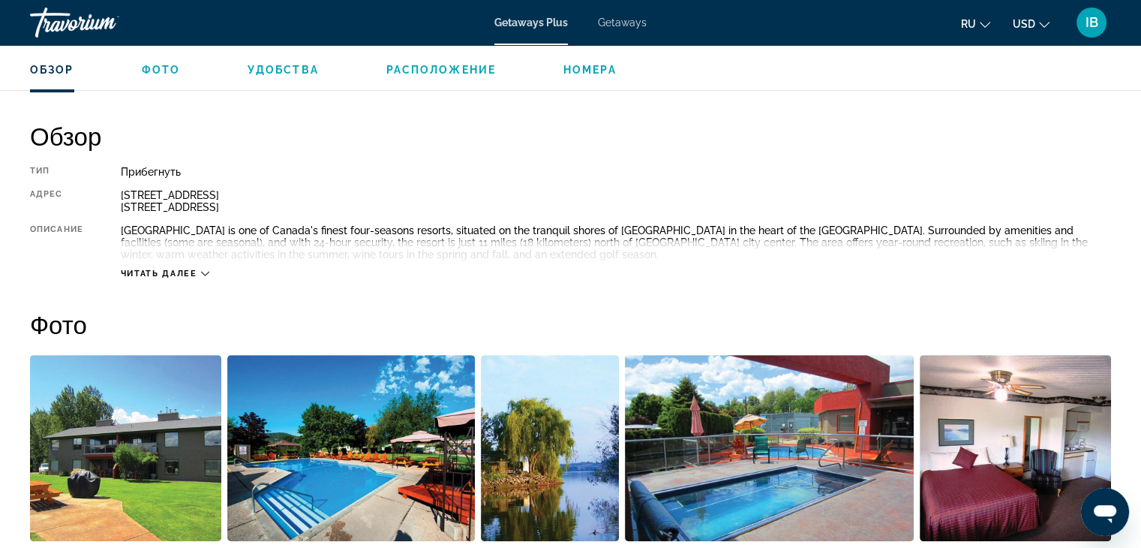
click at [154, 273] on span "Читать далее" at bounding box center [159, 274] width 77 height 10
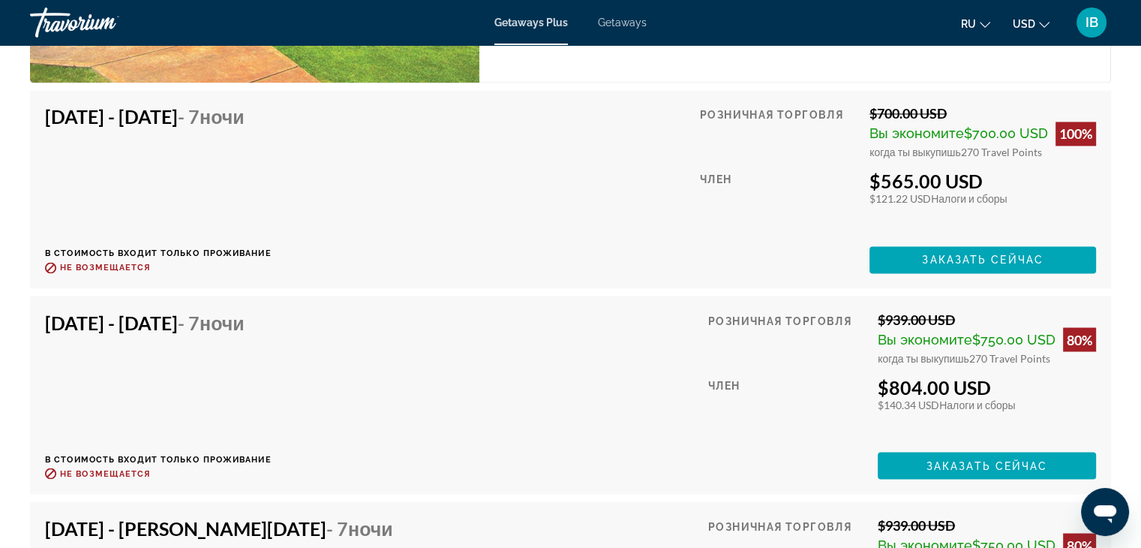
scroll to position [2550, 0]
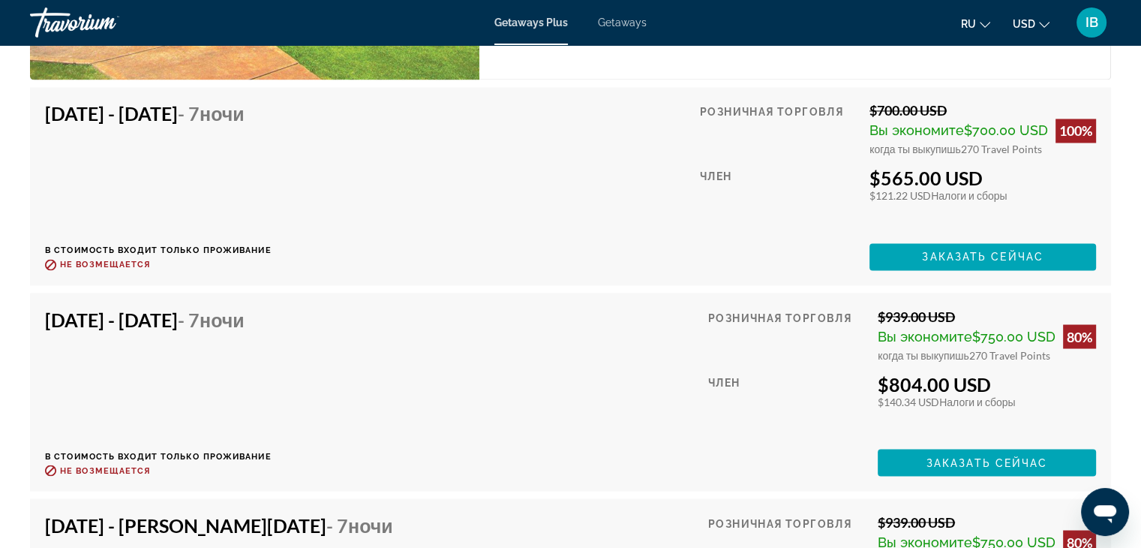
drag, startPoint x: 686, startPoint y: 250, endPoint x: 561, endPoint y: 169, distance: 149.2
click at [561, 169] on div "[DATE] - [DATE] - 7 ночи В стоимость входит только проживание Возврат до : Не в…" at bounding box center [570, 186] width 1051 height 168
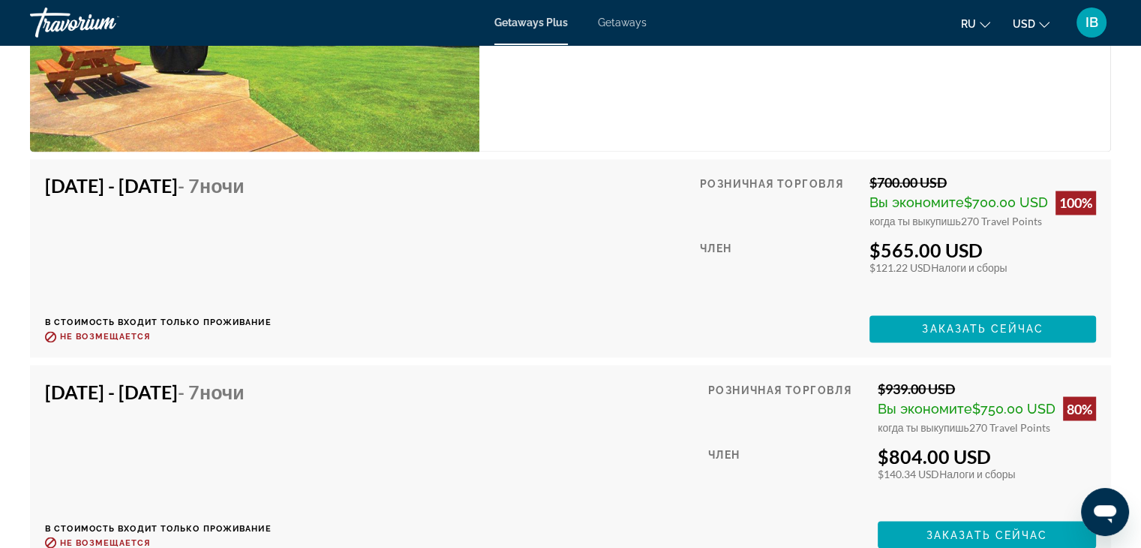
scroll to position [2475, 0]
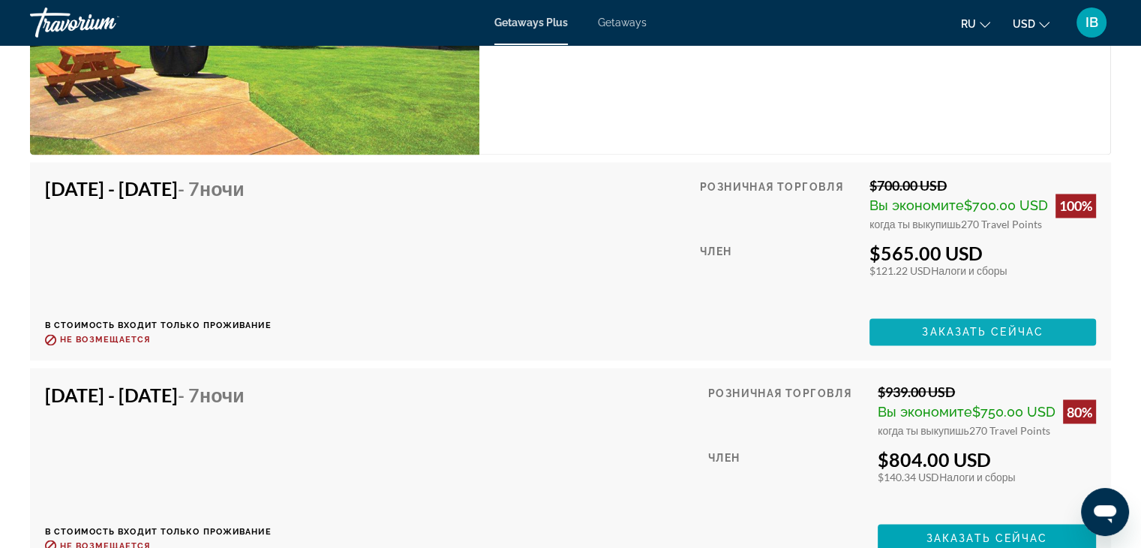
click at [915, 314] on span "Main content" at bounding box center [982, 332] width 227 height 36
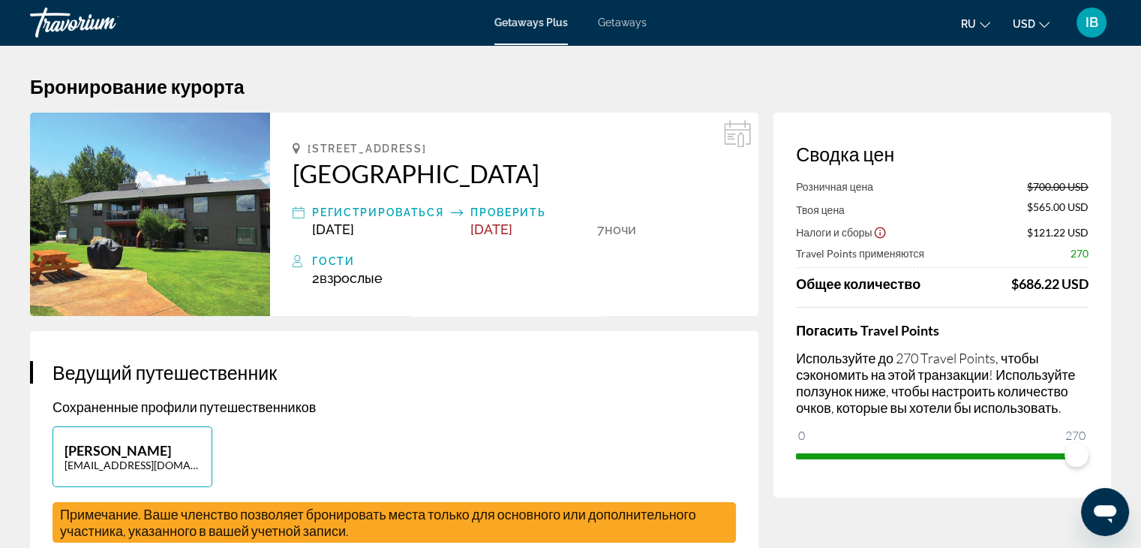
click at [351, 178] on h2 "[GEOGRAPHIC_DATA]" at bounding box center [514, 173] width 443 height 30
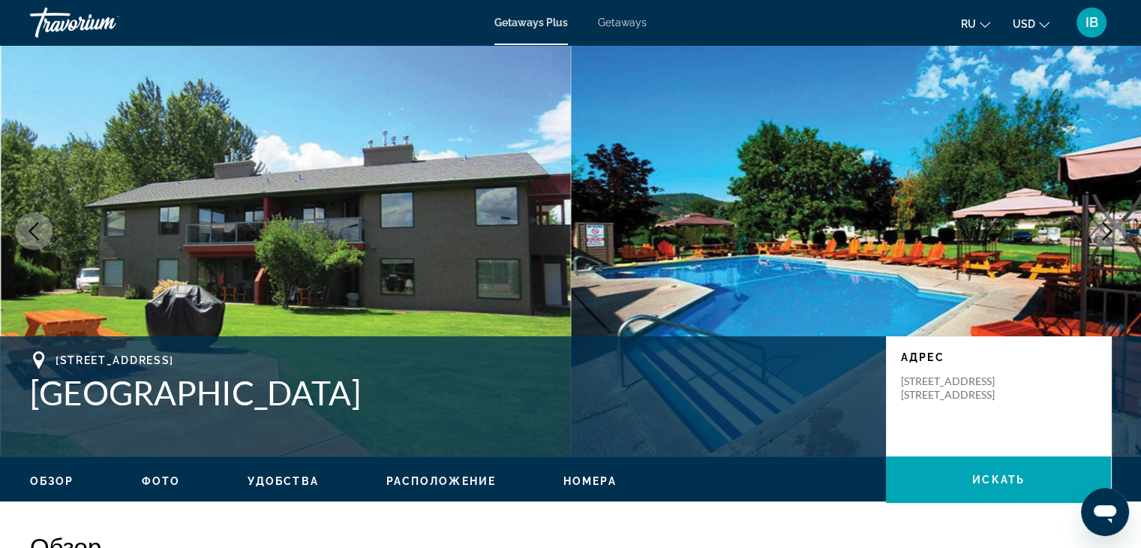
scroll to position [75, 0]
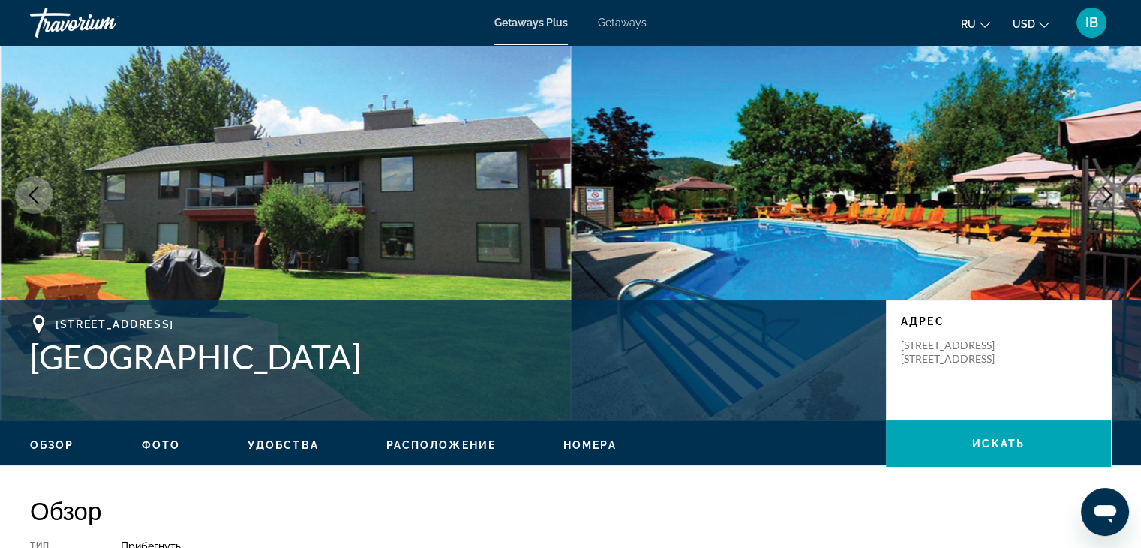
drag, startPoint x: 329, startPoint y: 361, endPoint x: 21, endPoint y: 358, distance: 308.3
click at [21, 358] on div "Kelowna, [GEOGRAPHIC_DATA], V4V 1P4, CAN Holiday Park Resort Адрес [STREET_ADDR…" at bounding box center [570, 360] width 1141 height 90
copy h1 "[GEOGRAPHIC_DATA]"
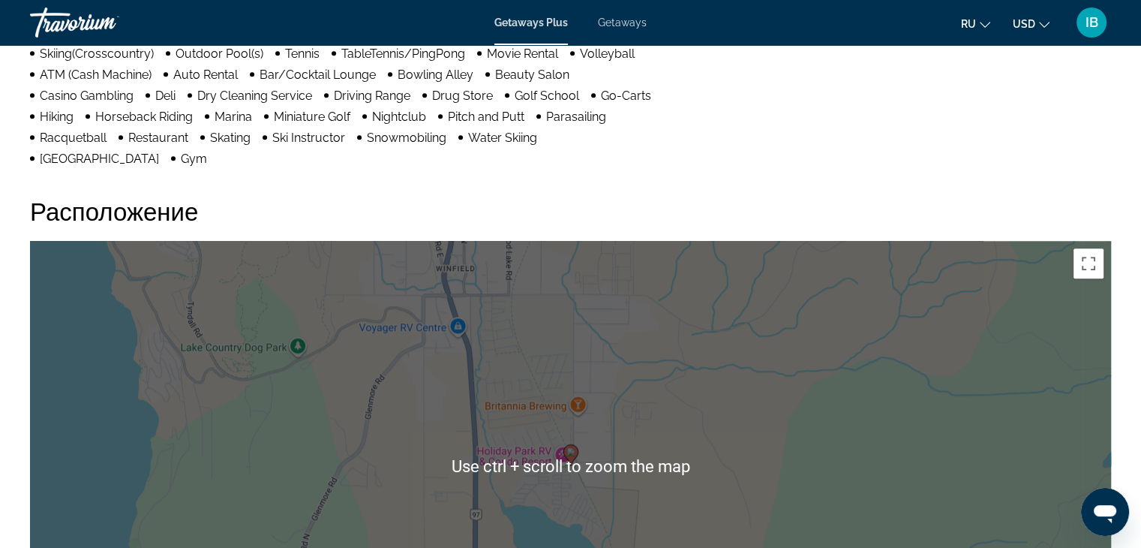
scroll to position [1575, 0]
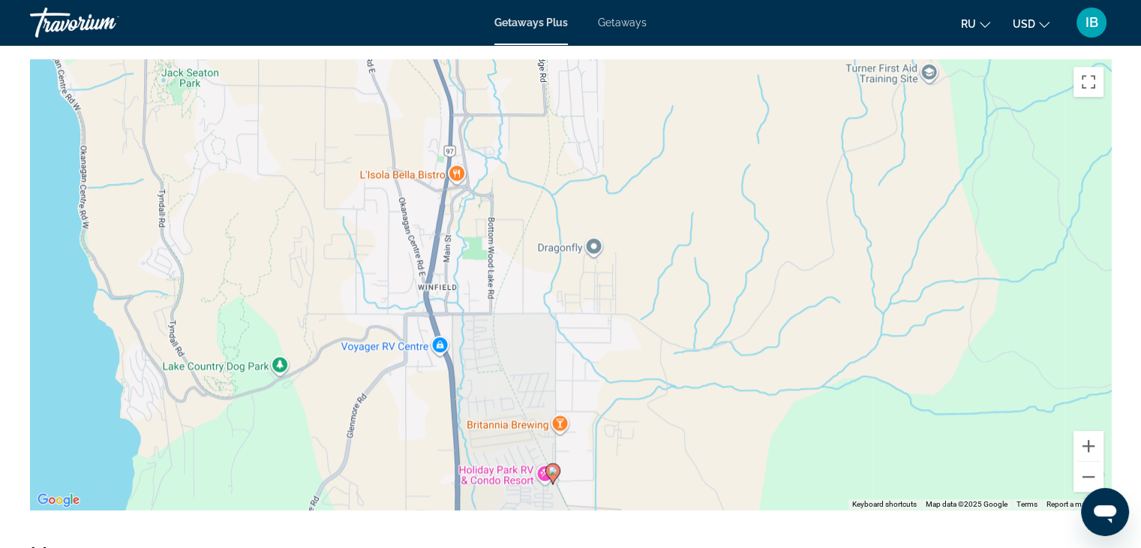
drag, startPoint x: 570, startPoint y: 333, endPoint x: 539, endPoint y: 505, distance: 174.5
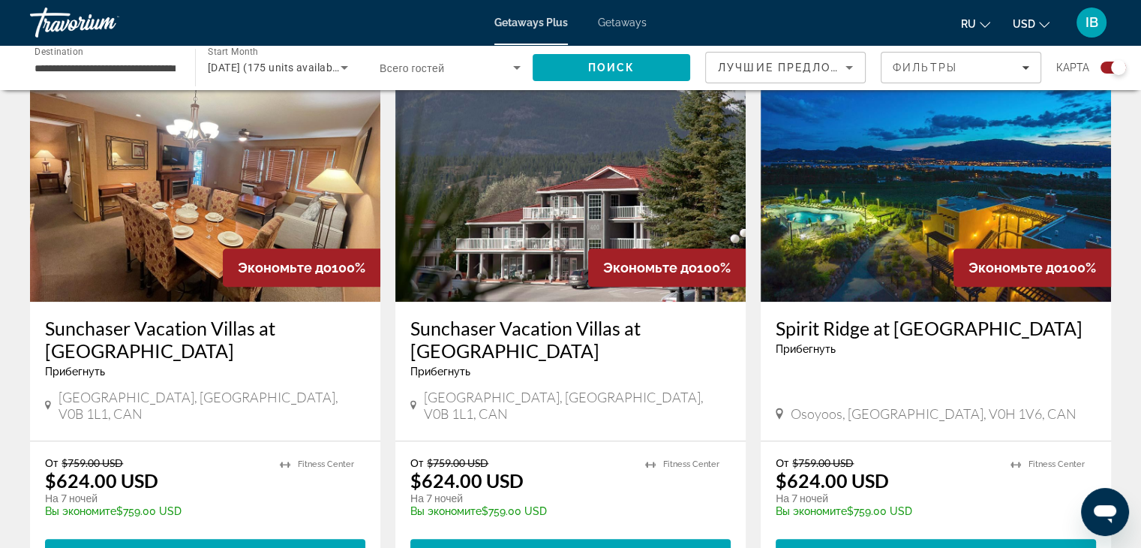
scroll to position [1125, 0]
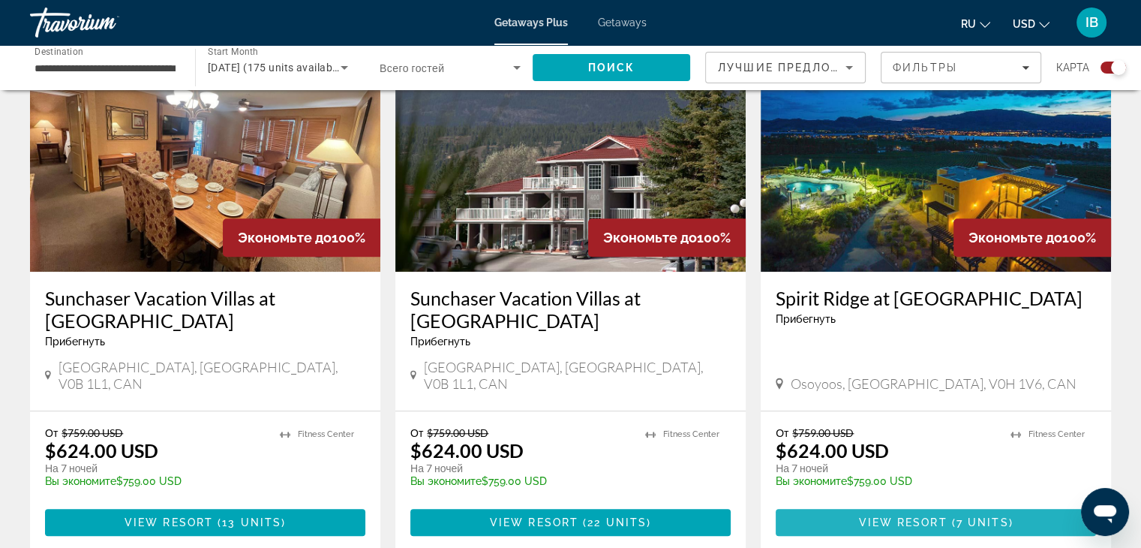
click at [931, 516] on span "View Resort" at bounding box center [902, 522] width 89 height 12
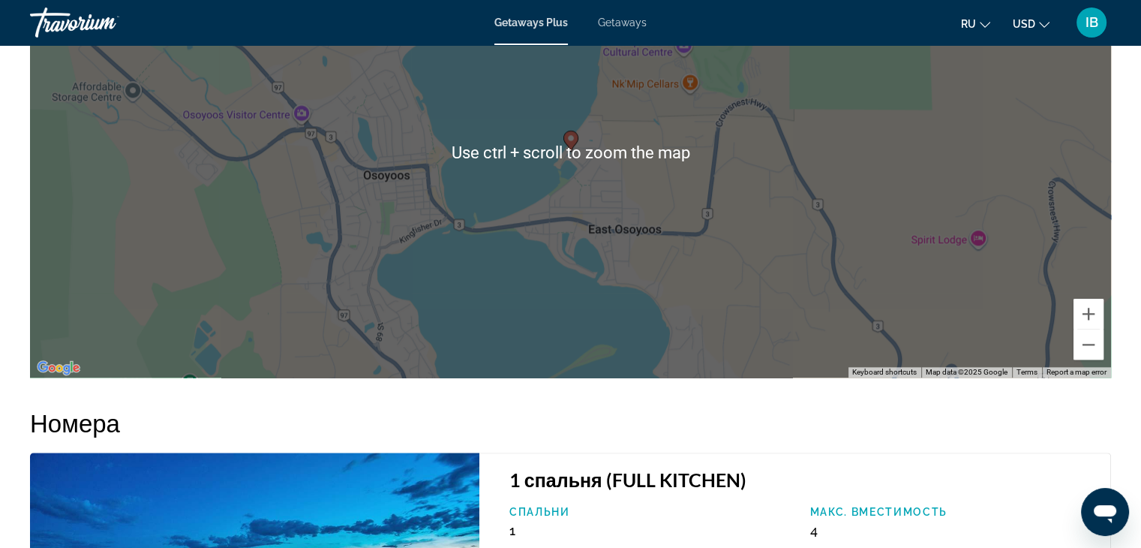
scroll to position [1346, 0]
